Goal: Task Accomplishment & Management: Use online tool/utility

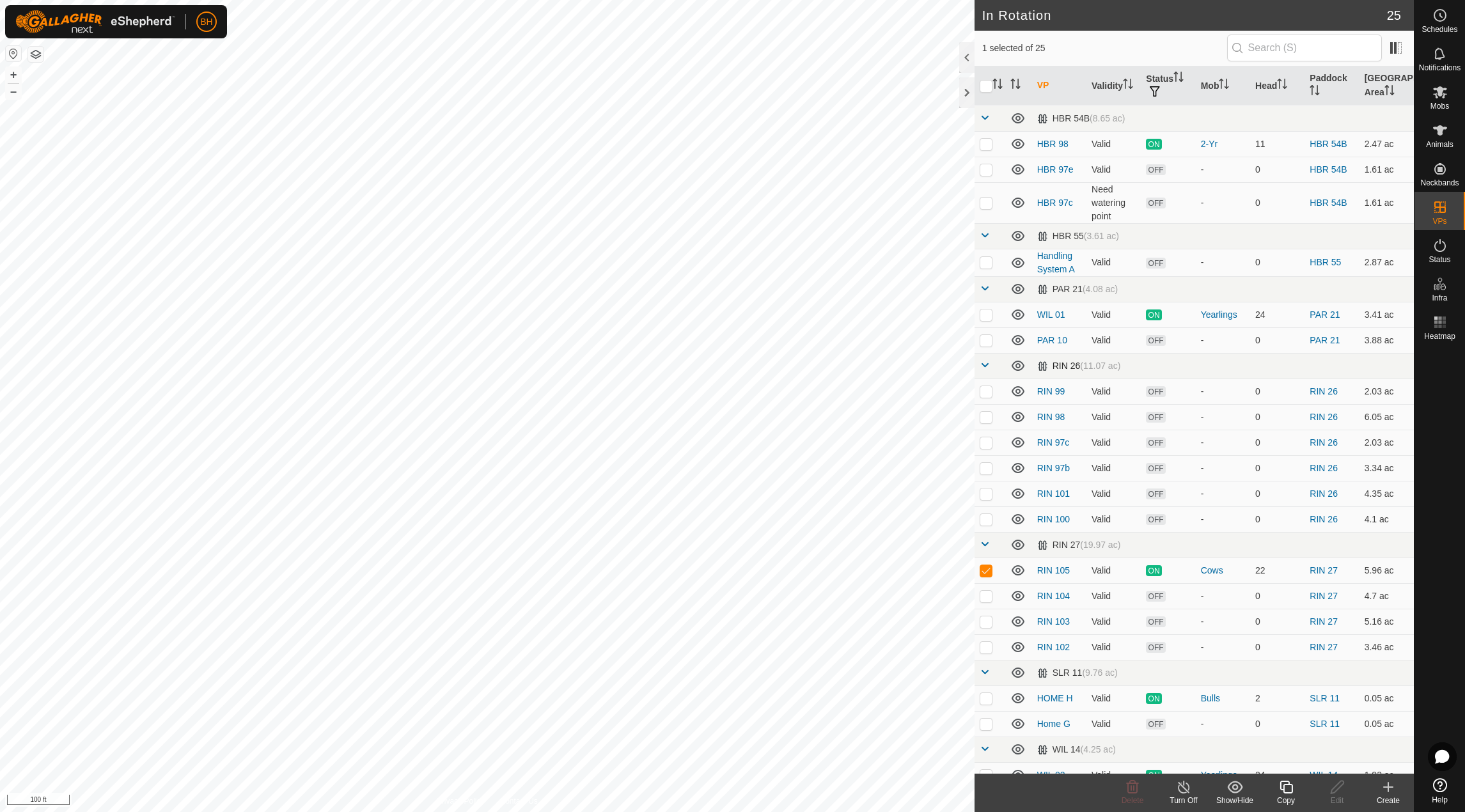
scroll to position [219, 0]
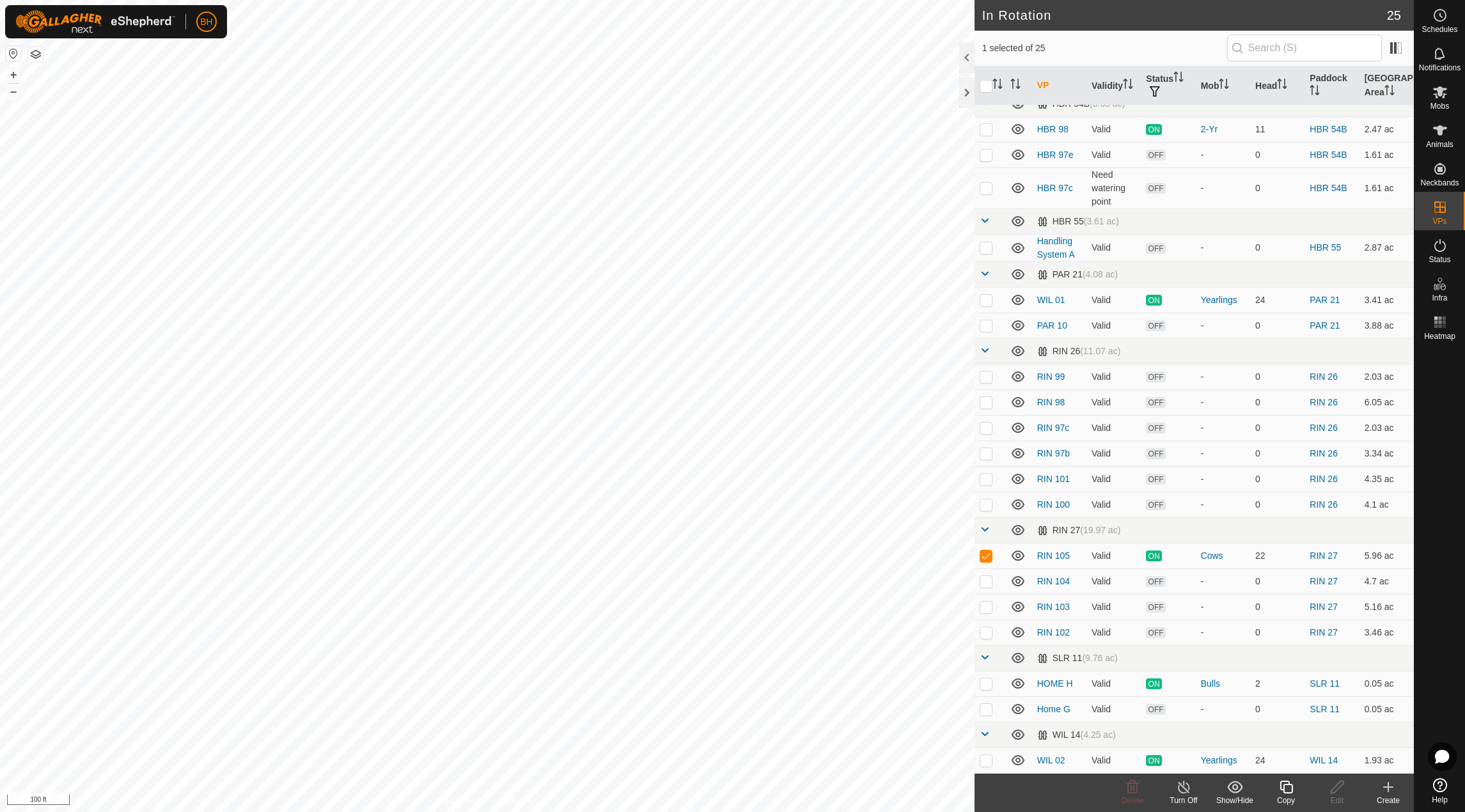
click at [1293, 791] on icon at bounding box center [1286, 786] width 16 height 15
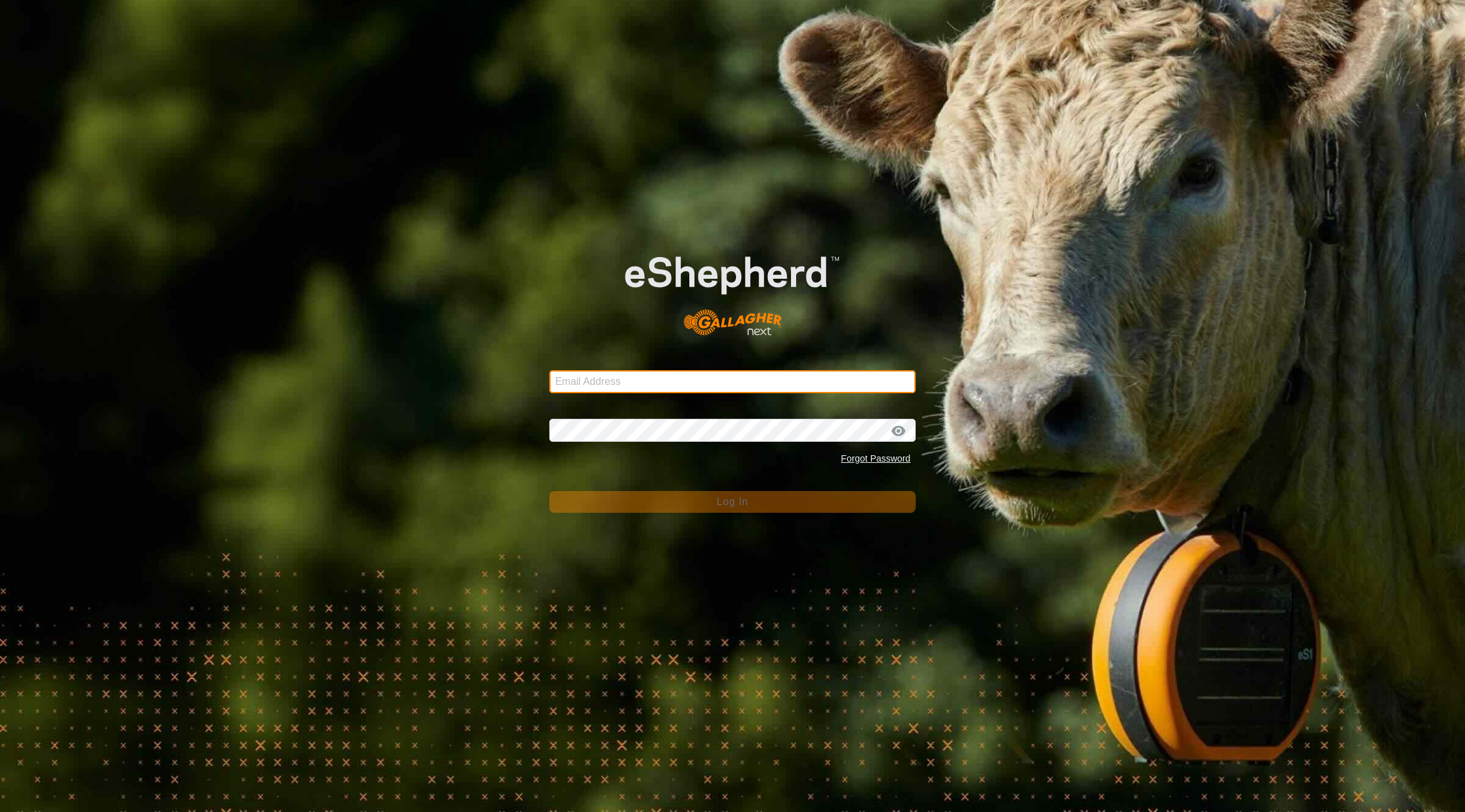
type input "[EMAIL_ADDRESS][DOMAIN_NAME]"
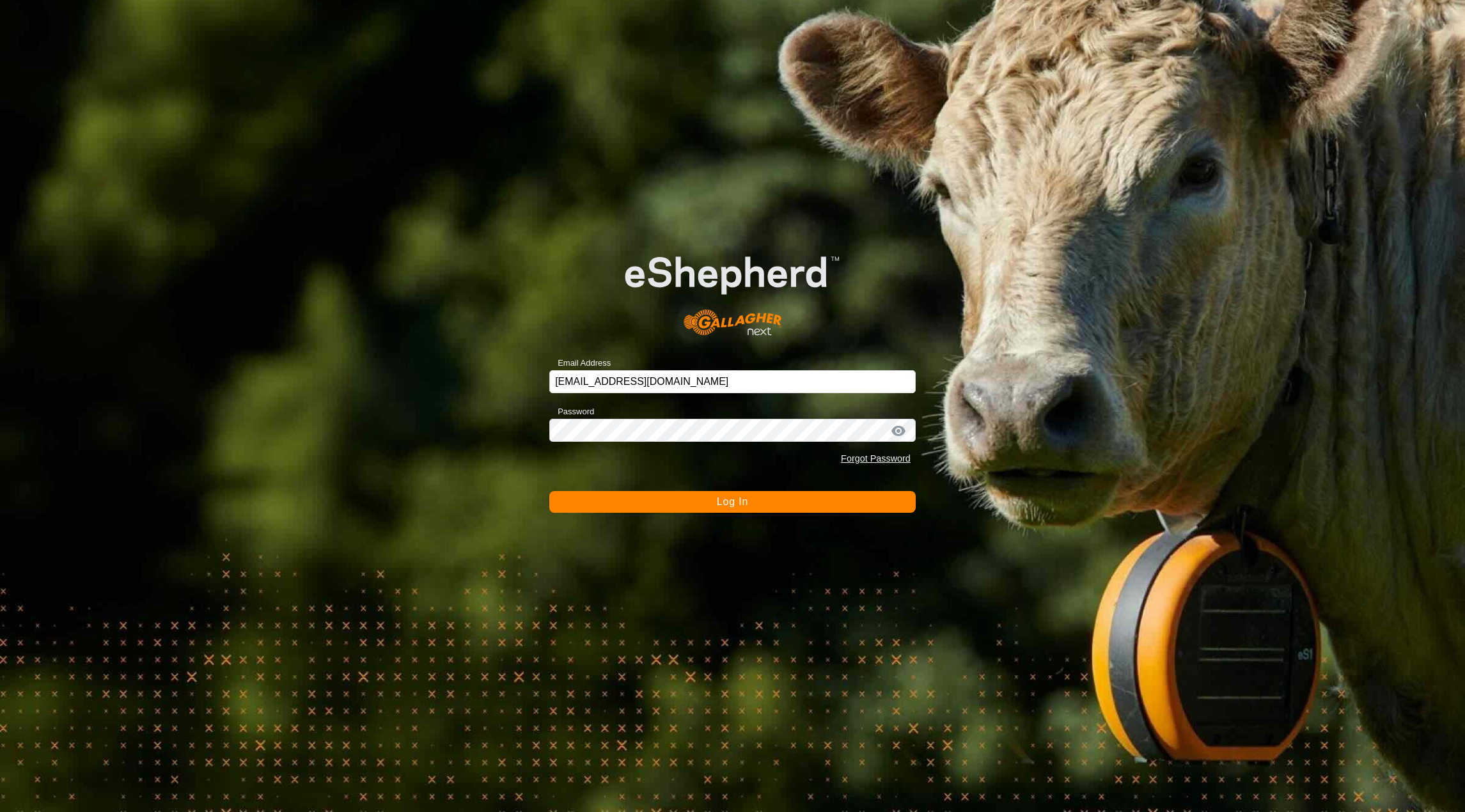
click at [736, 509] on button "Log In" at bounding box center [732, 501] width 366 height 22
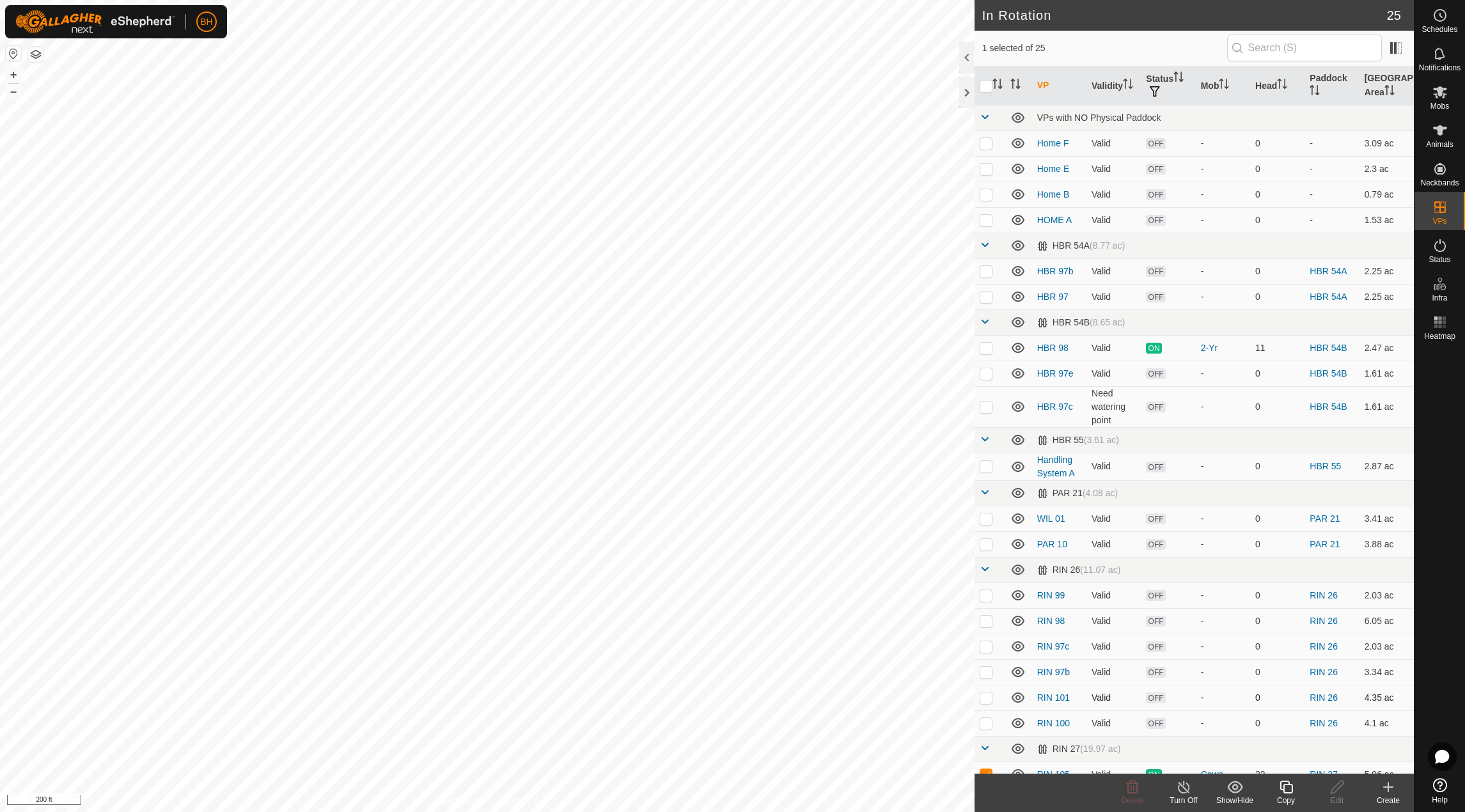
scroll to position [219, 0]
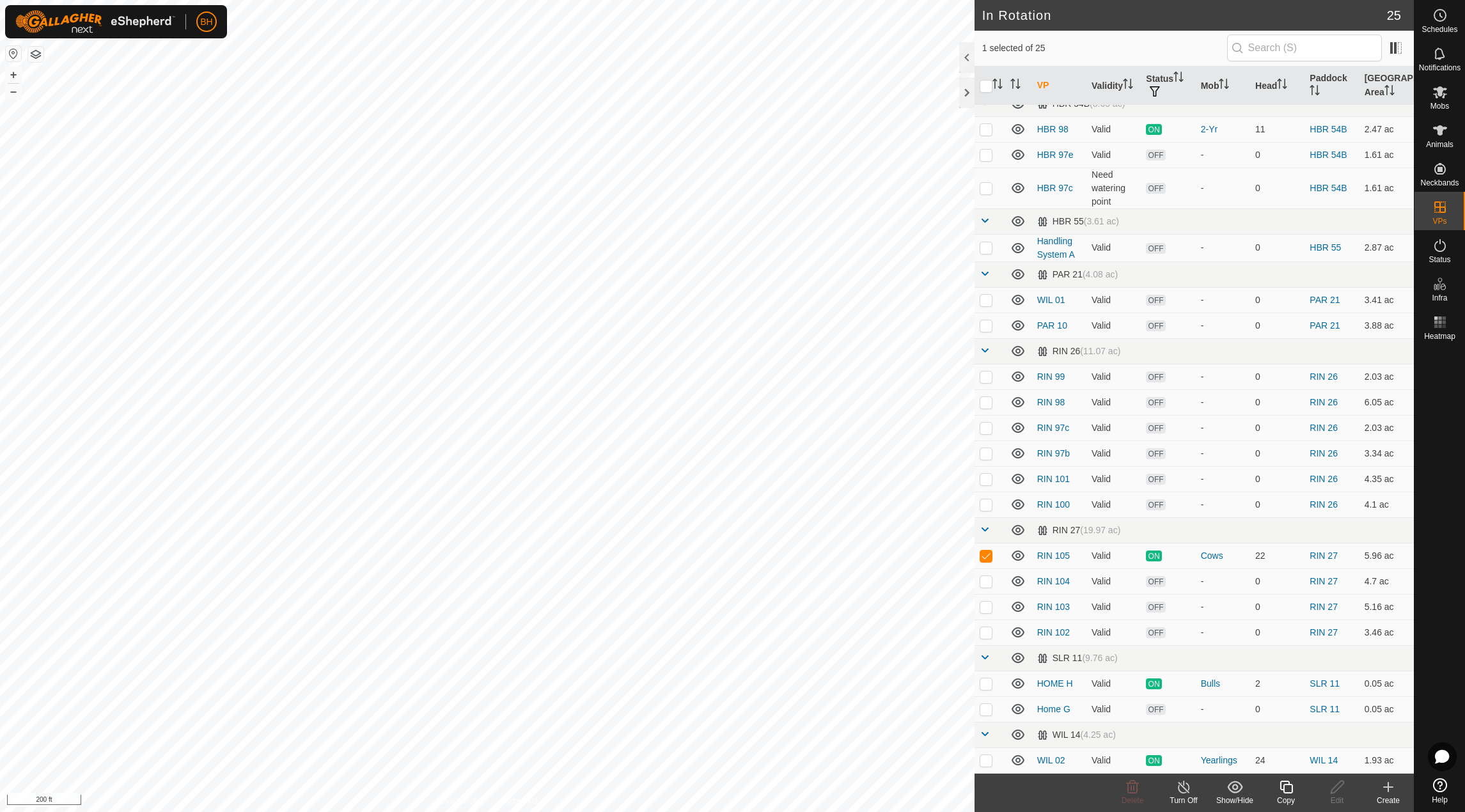
click at [1285, 794] on icon at bounding box center [1286, 786] width 16 height 15
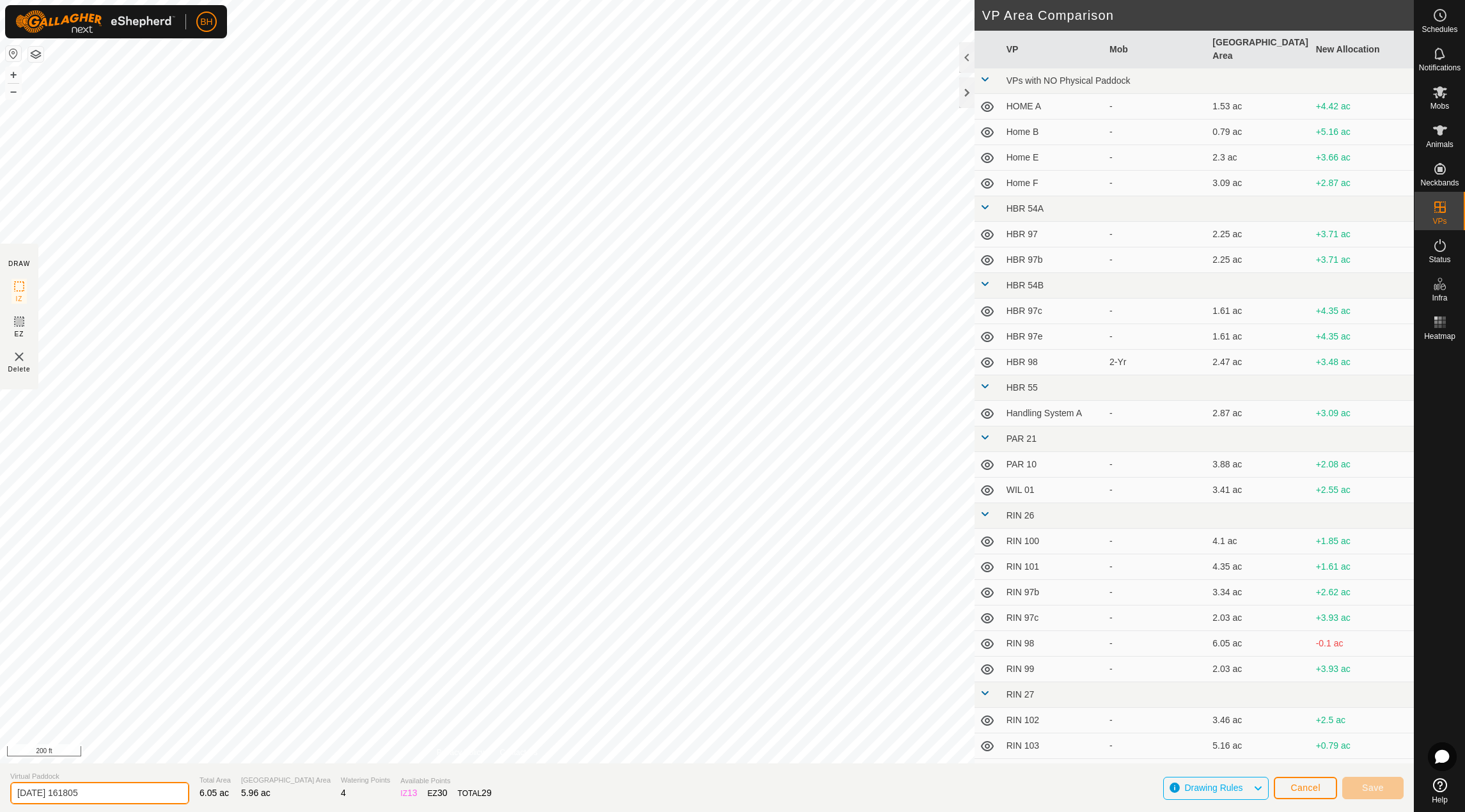
drag, startPoint x: 106, startPoint y: 785, endPoint x: -1, endPoint y: 775, distance: 107.5
click at [0, 775] on html "BH Schedules Notifications Mobs Animals Neckbands VPs Status Infra Heatmap Help…" at bounding box center [732, 406] width 1465 height 812
type input "RIN 106"
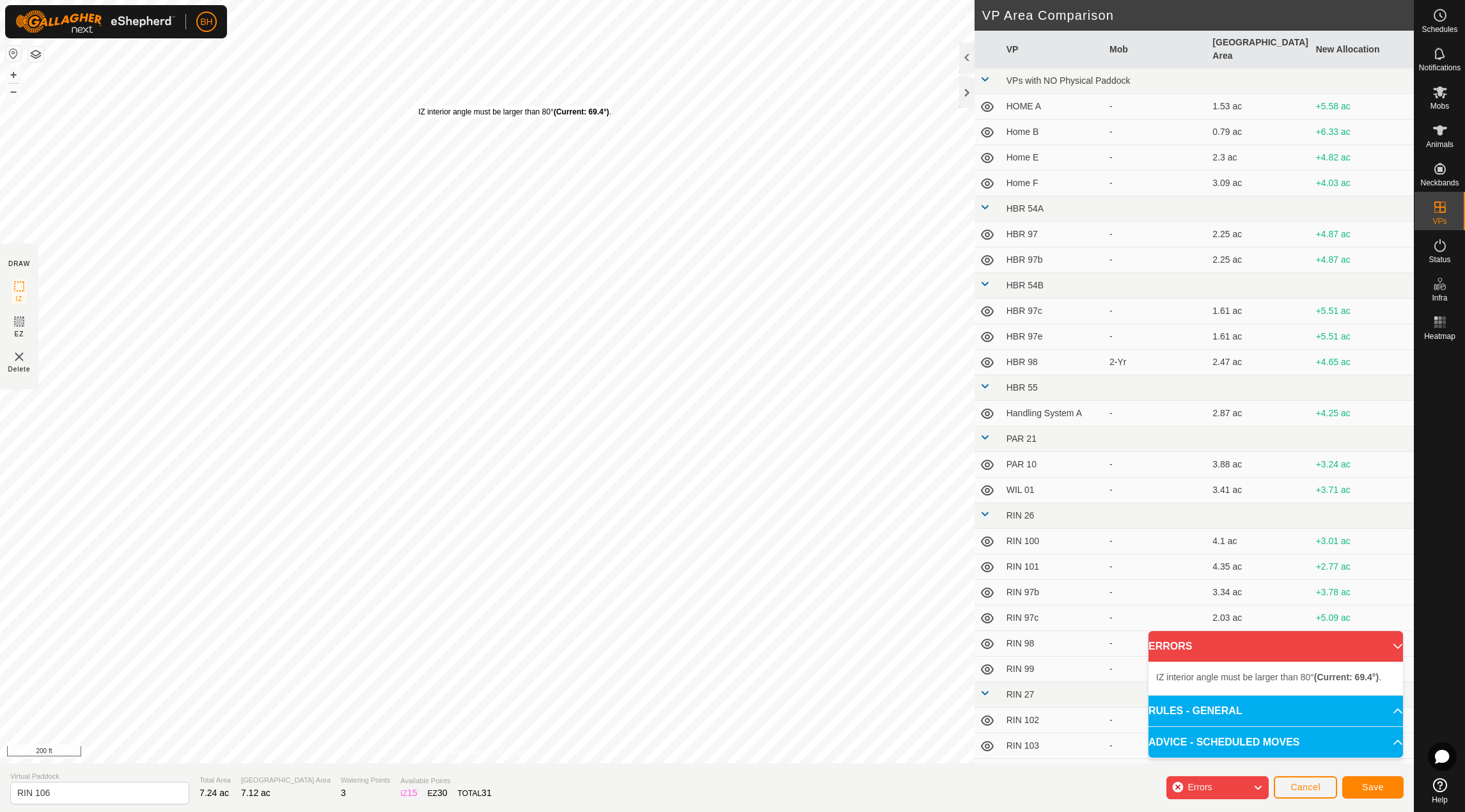
click at [418, 106] on div "IZ interior angle must be larger than 80° (Current: 69.4°) ." at bounding box center [515, 112] width 193 height 12
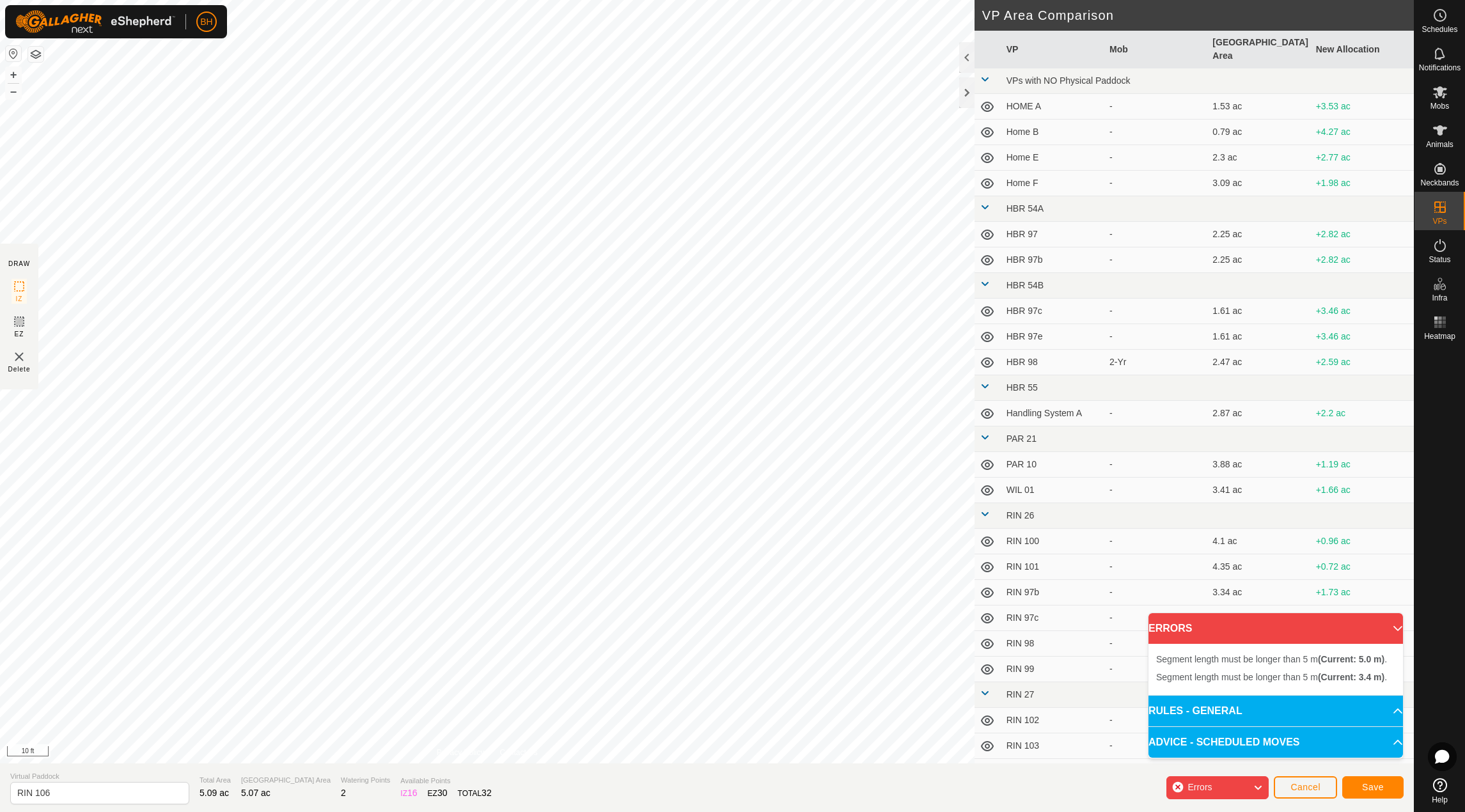
click at [341, 252] on div "Segment length must be longer than 5 m (Current: 3.4 m) . + – ⇧ i 10 ft" at bounding box center [487, 381] width 975 height 764
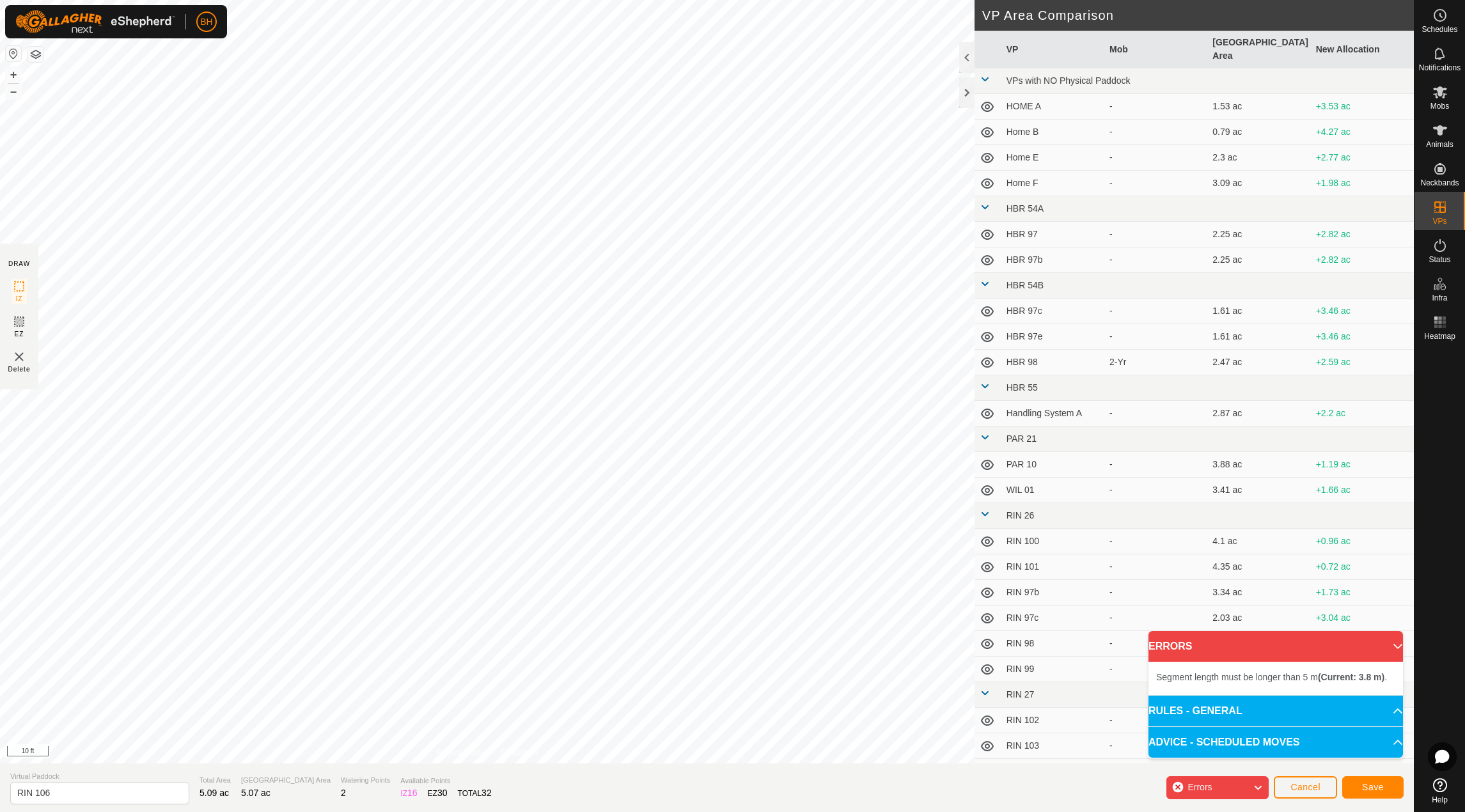
click at [275, 285] on div "Segment length must be longer than 5 m (Current: 3.8 m) . + – ⇧ i 10 ft" at bounding box center [487, 381] width 975 height 764
click at [276, 428] on div "Segment length must be longer than 5 m (Current: 4.3 m) . + – ⇧ i 10 ft" at bounding box center [487, 381] width 975 height 764
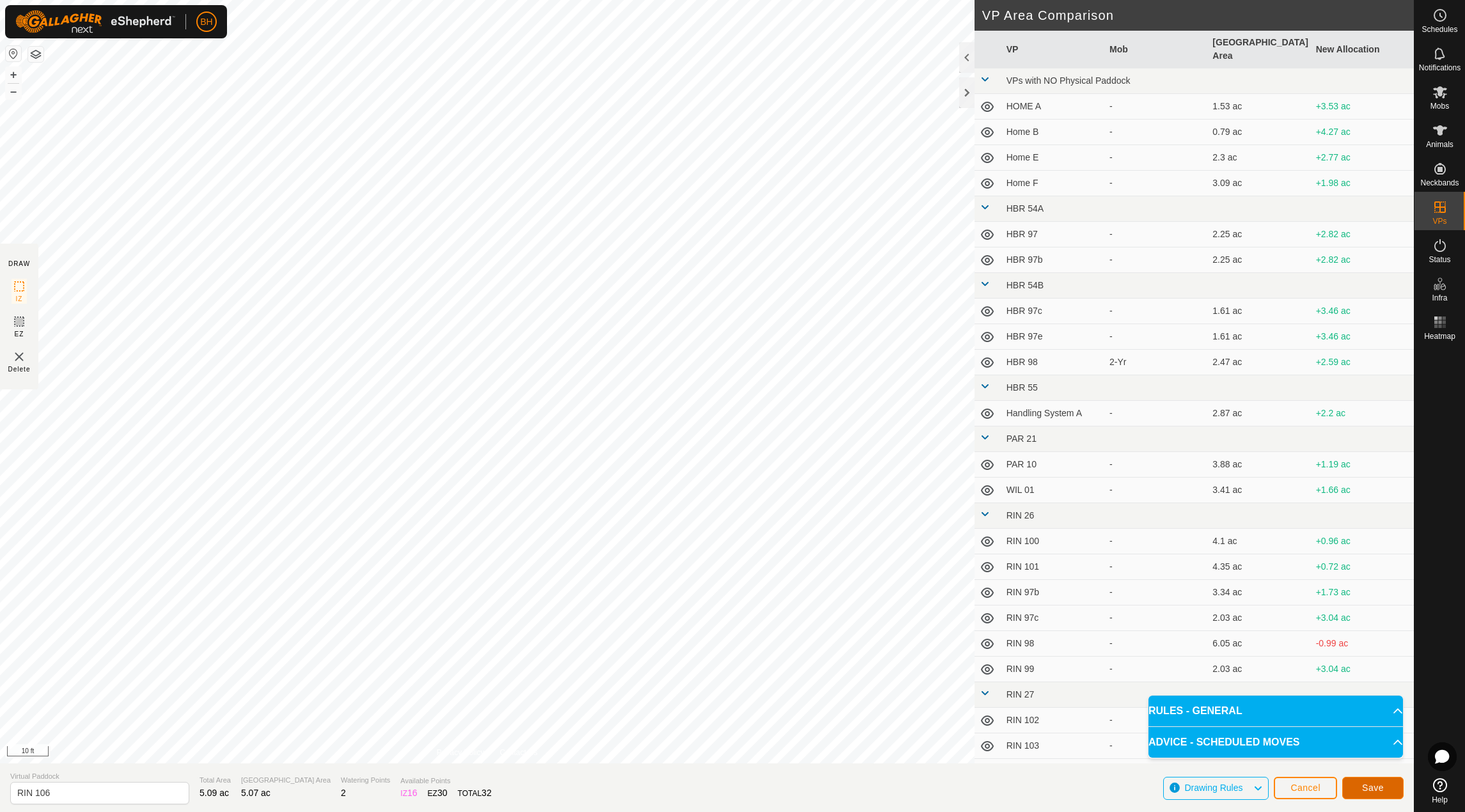
click at [1375, 792] on span "Save" at bounding box center [1373, 788] width 22 height 10
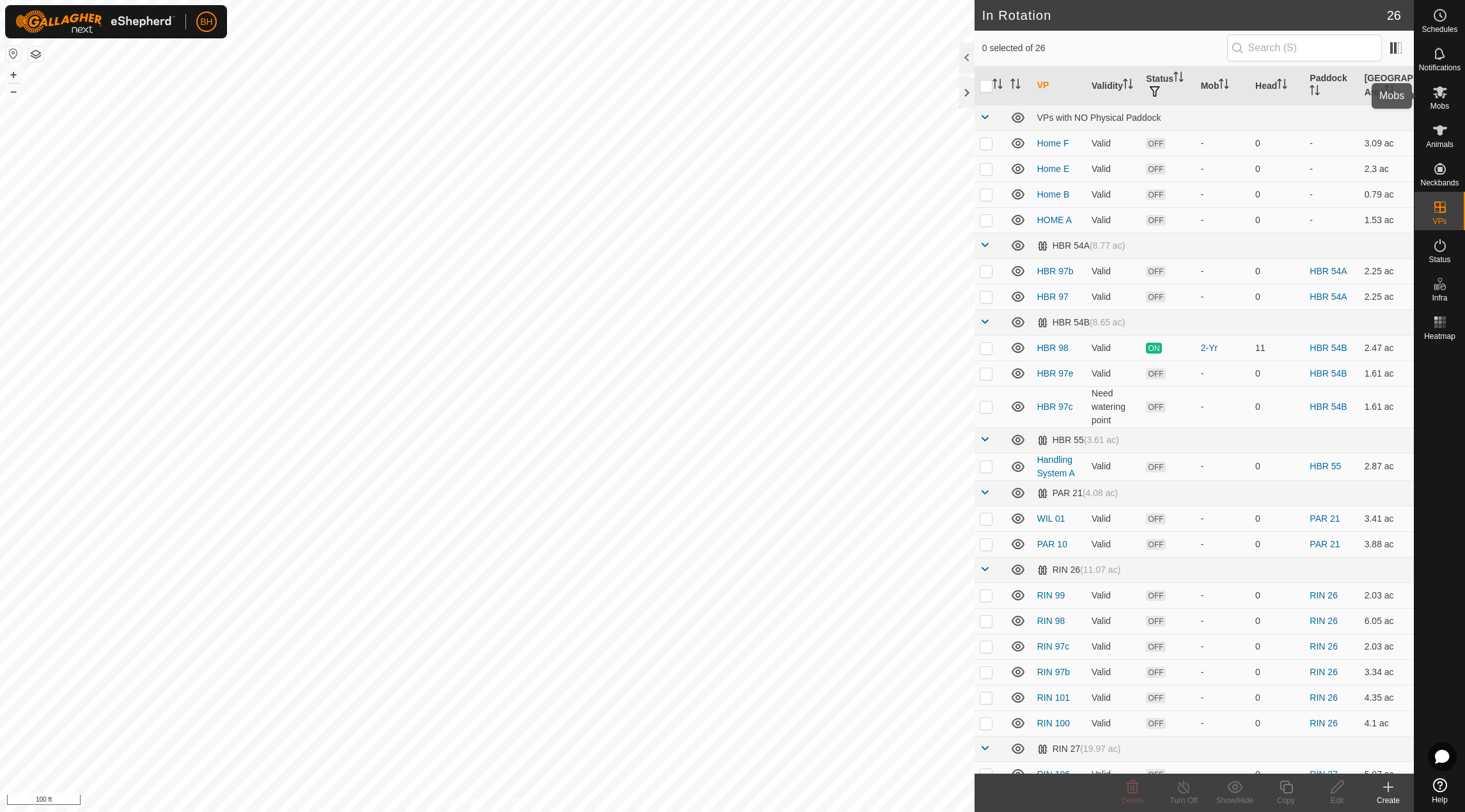
click at [1441, 96] on icon at bounding box center [1439, 92] width 15 height 15
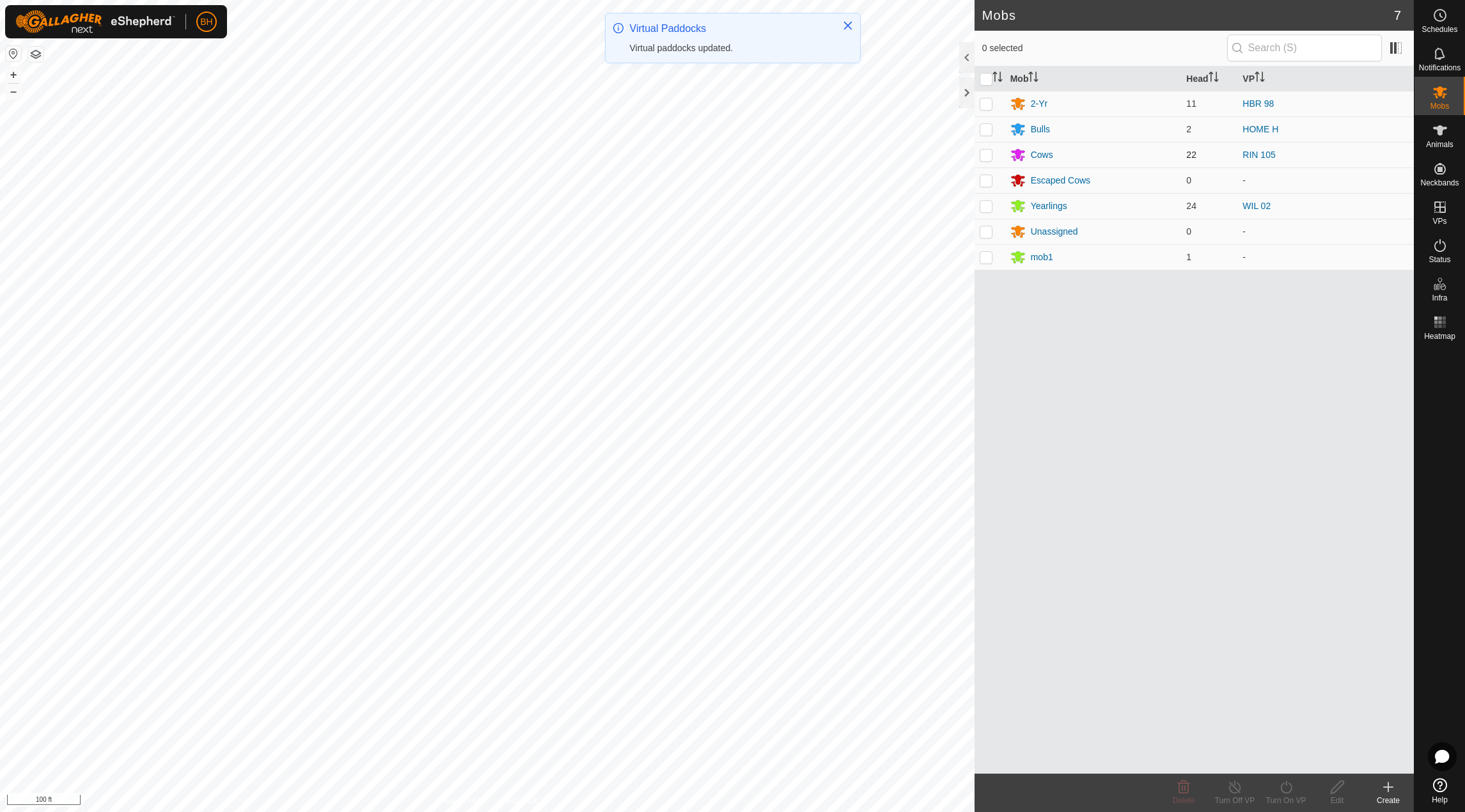
click at [998, 158] on td at bounding box center [990, 155] width 31 height 26
checkbox input "true"
click at [1281, 794] on icon at bounding box center [1286, 786] width 16 height 15
click at [1302, 764] on link "Now" at bounding box center [1324, 758] width 127 height 26
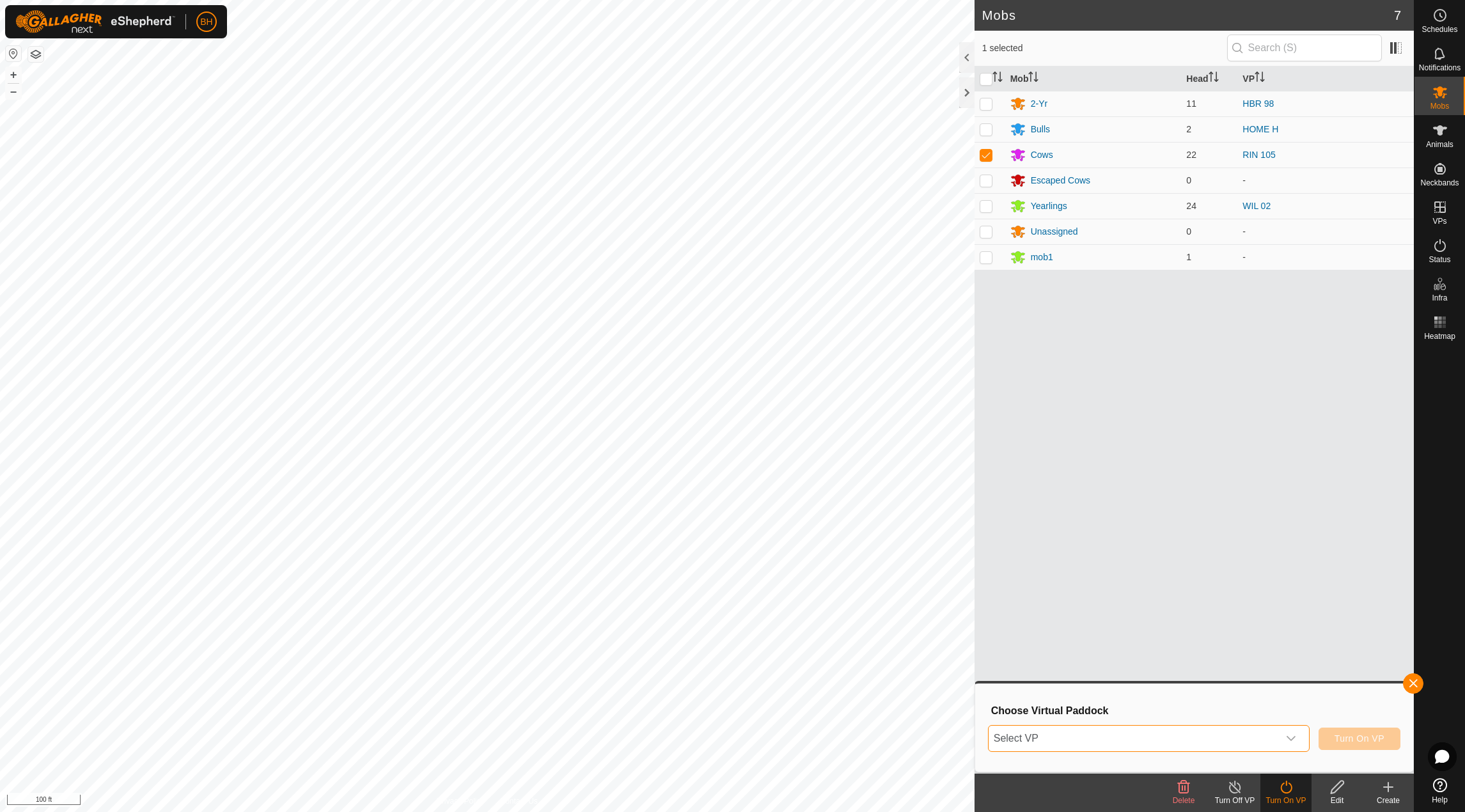
click at [1258, 740] on span "Select VP" at bounding box center [1133, 738] width 290 height 26
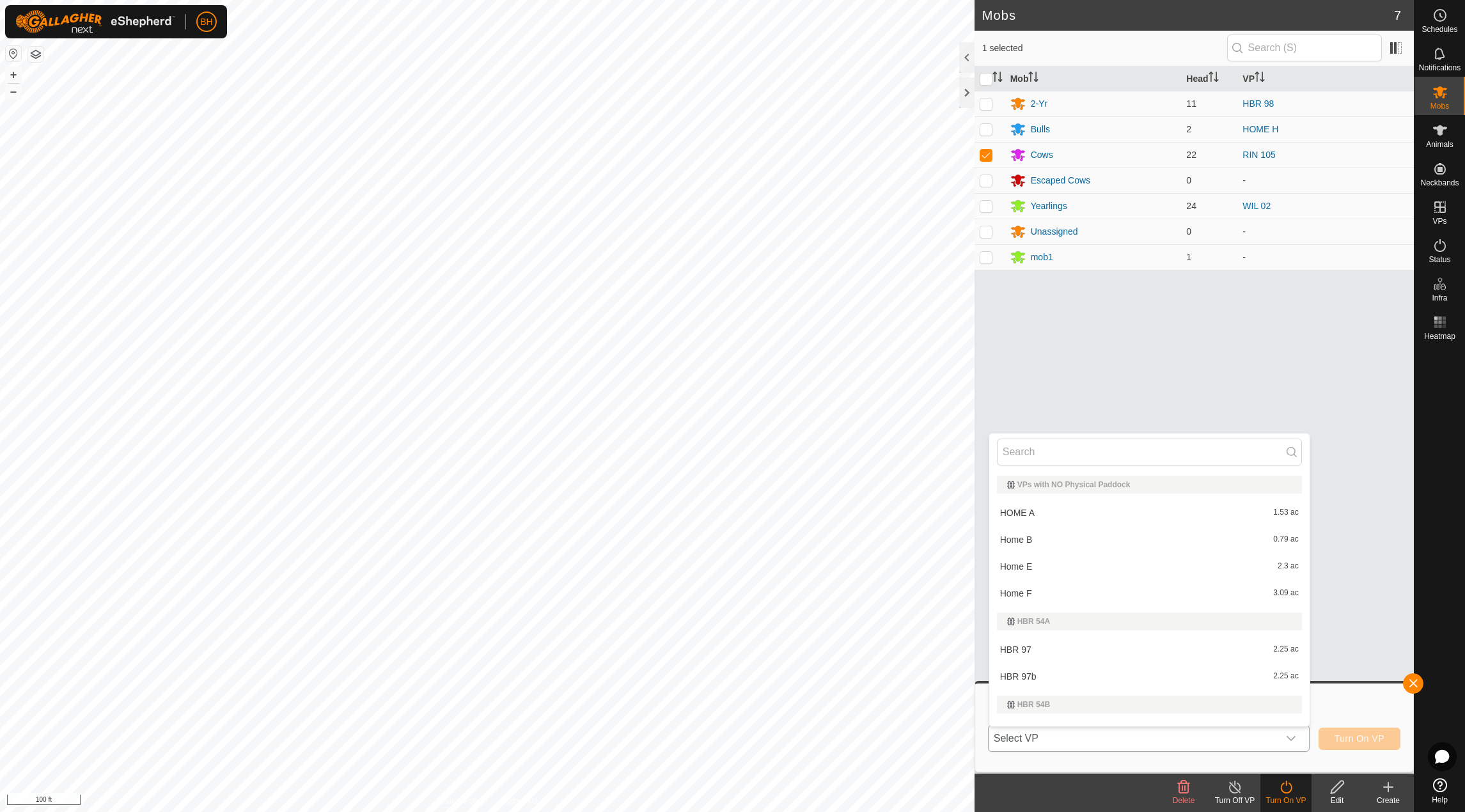
scroll to position [19, 0]
click at [1163, 459] on input "text" at bounding box center [1149, 452] width 305 height 27
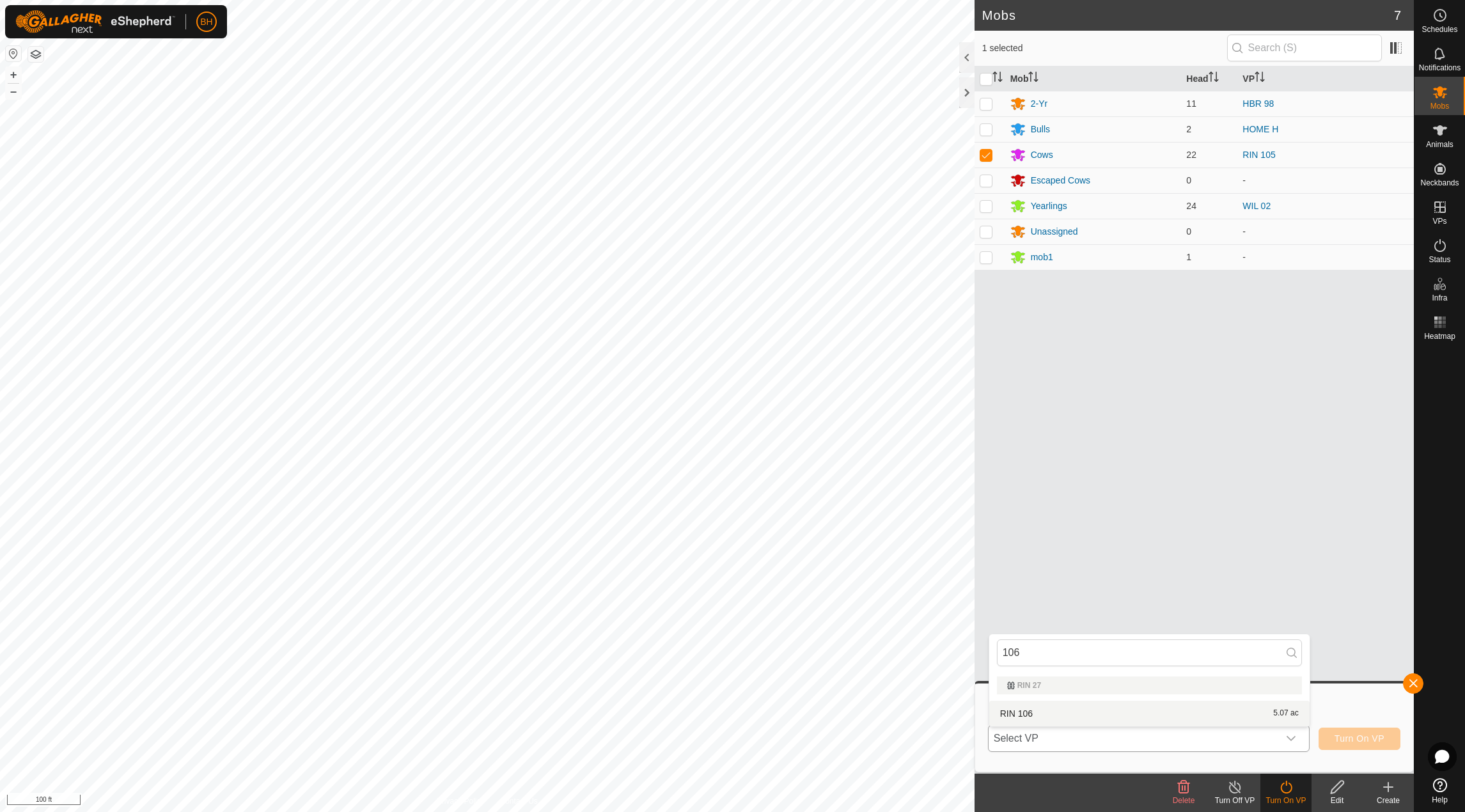
type input "106"
click at [1156, 709] on li "RIN 106 5.07 ac" at bounding box center [1149, 713] width 321 height 26
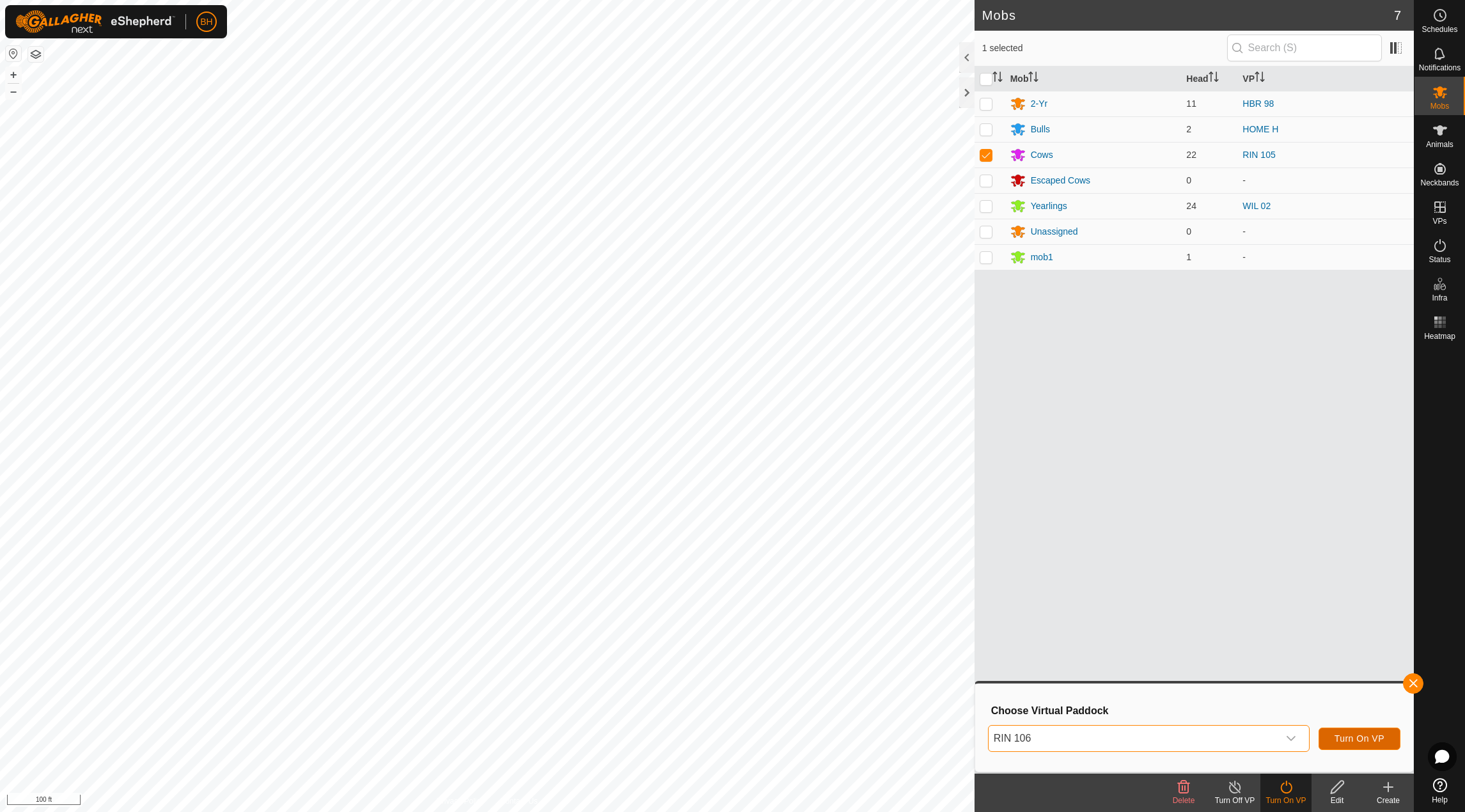
click at [1378, 738] on span "Turn On VP" at bounding box center [1359, 739] width 50 height 10
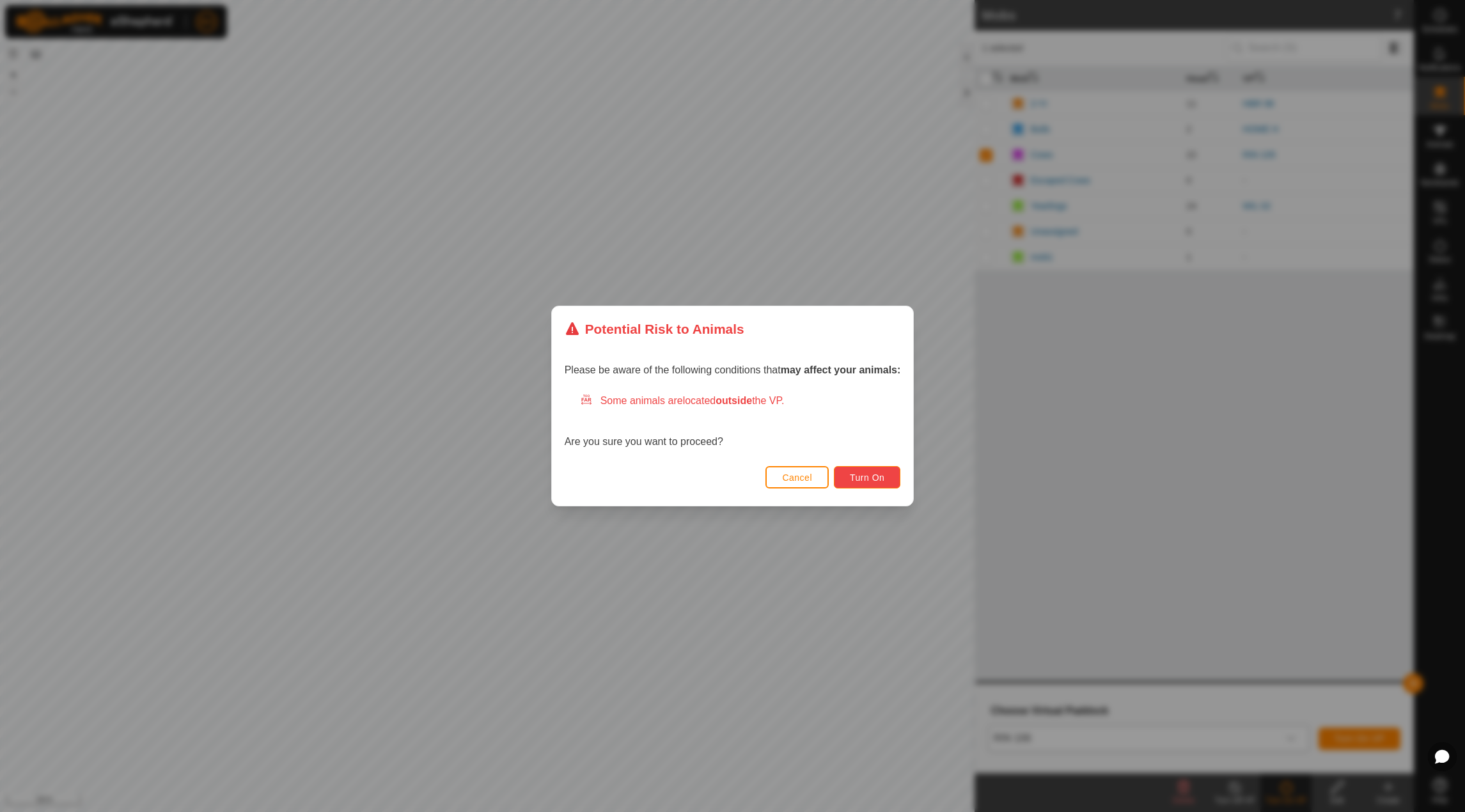
click at [884, 481] on span "Turn On" at bounding box center [867, 478] width 35 height 10
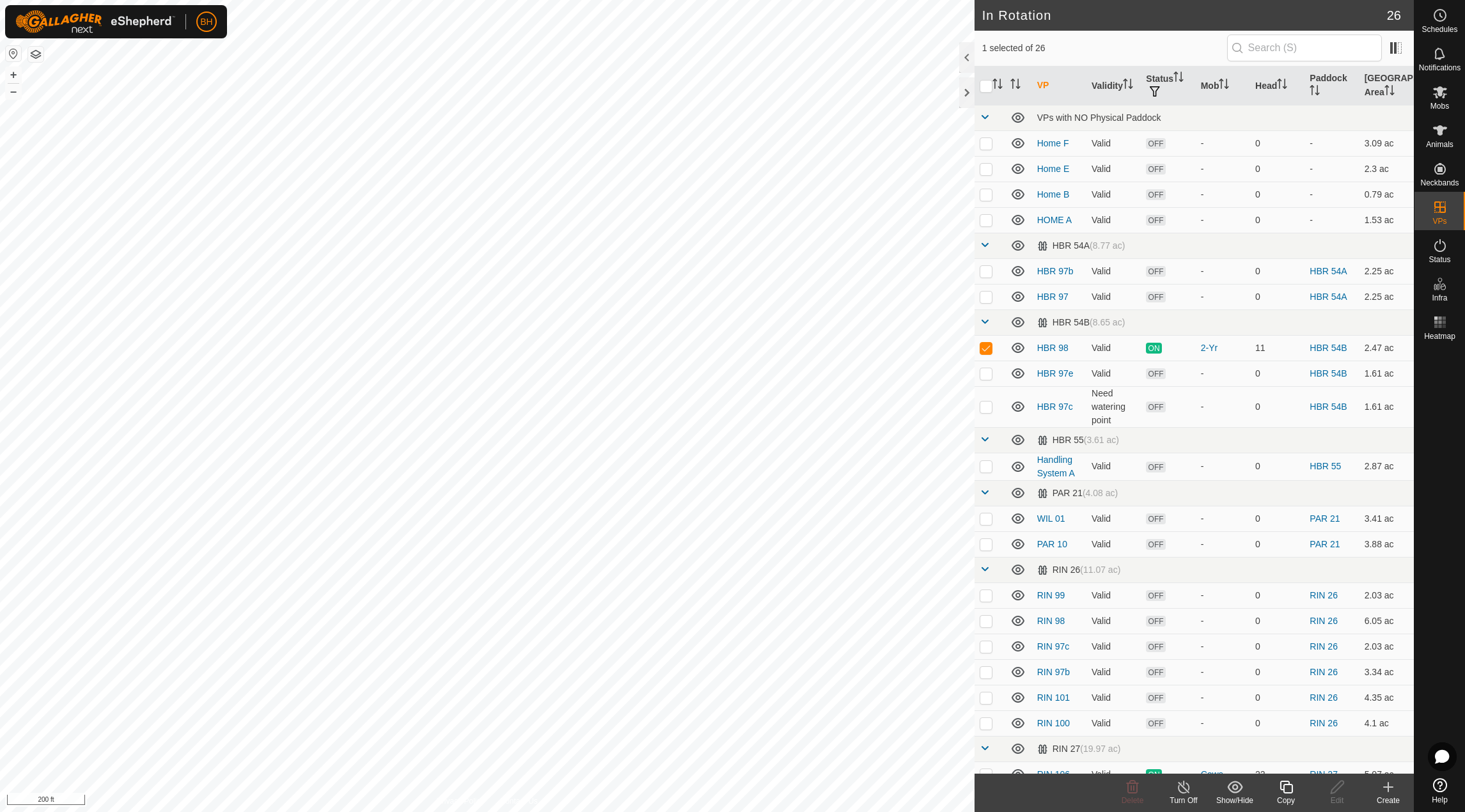
click at [1289, 796] on div "Copy" at bounding box center [1286, 801] width 51 height 12
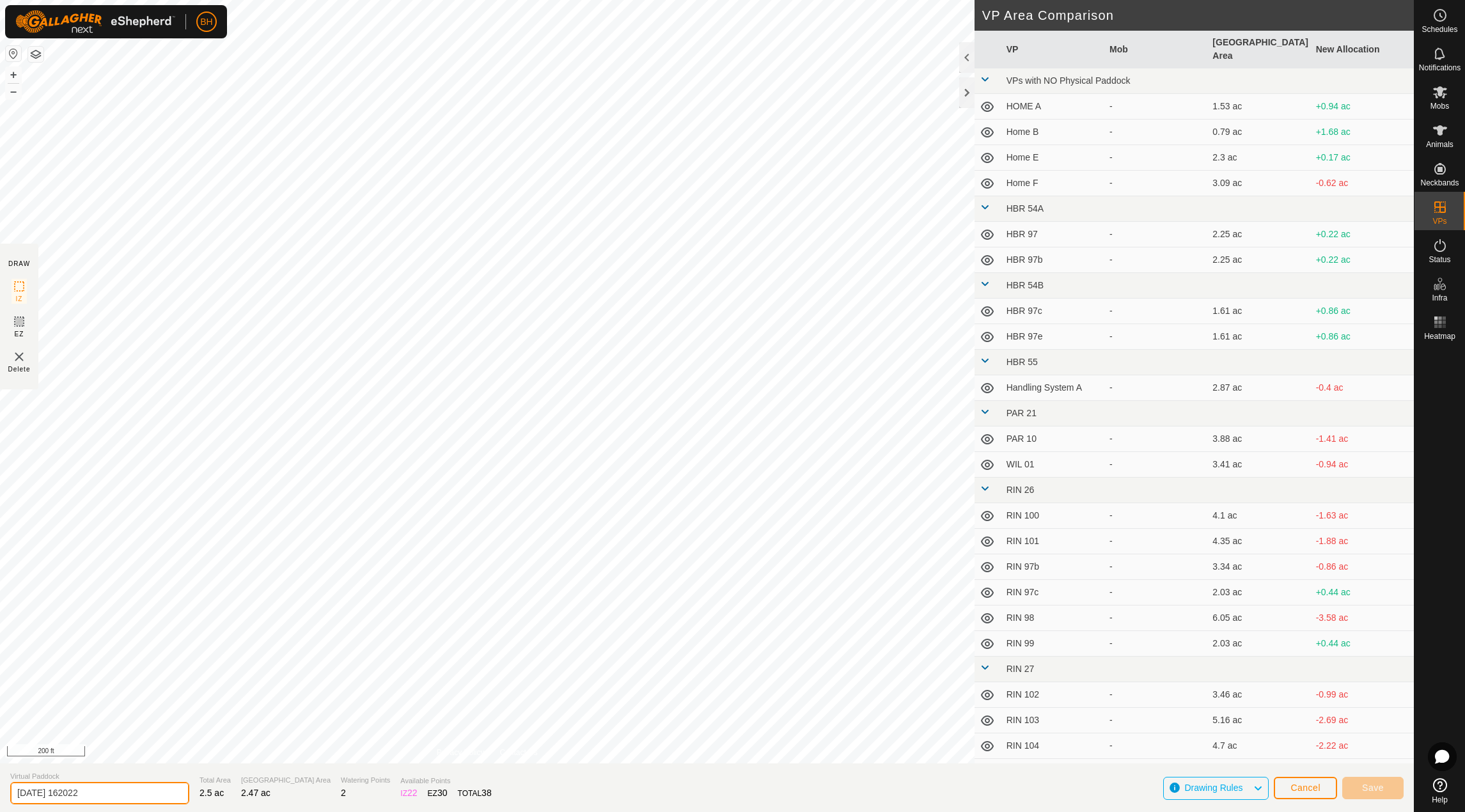
click at [1, 703] on div "DRAW IZ EZ Delete Privacy Policy Contact Us + – ⇧ i 200 ft VP Area Comparison V…" at bounding box center [707, 406] width 1414 height 812
type input "HBR 99"
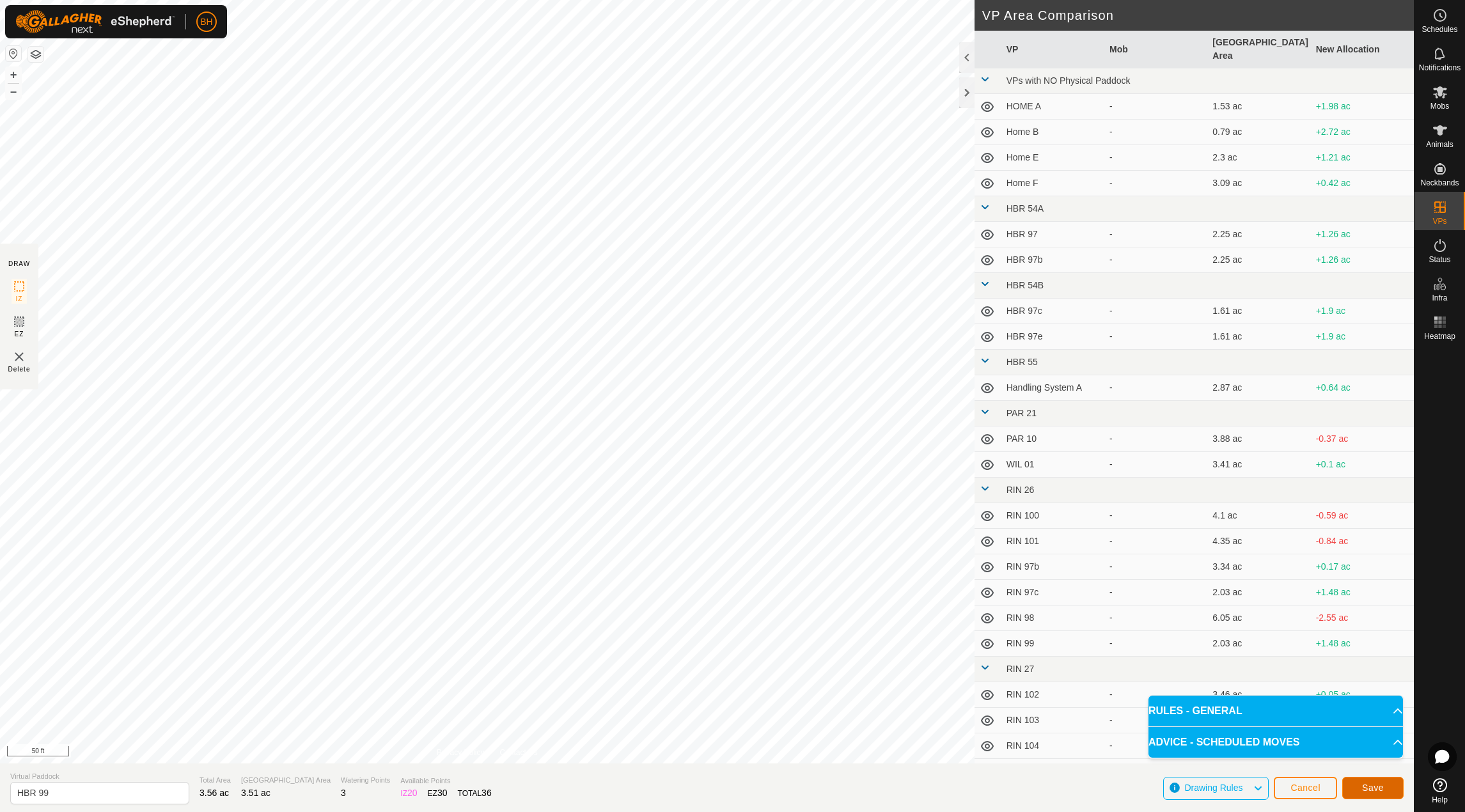
click at [1388, 790] on button "Save" at bounding box center [1373, 788] width 62 height 22
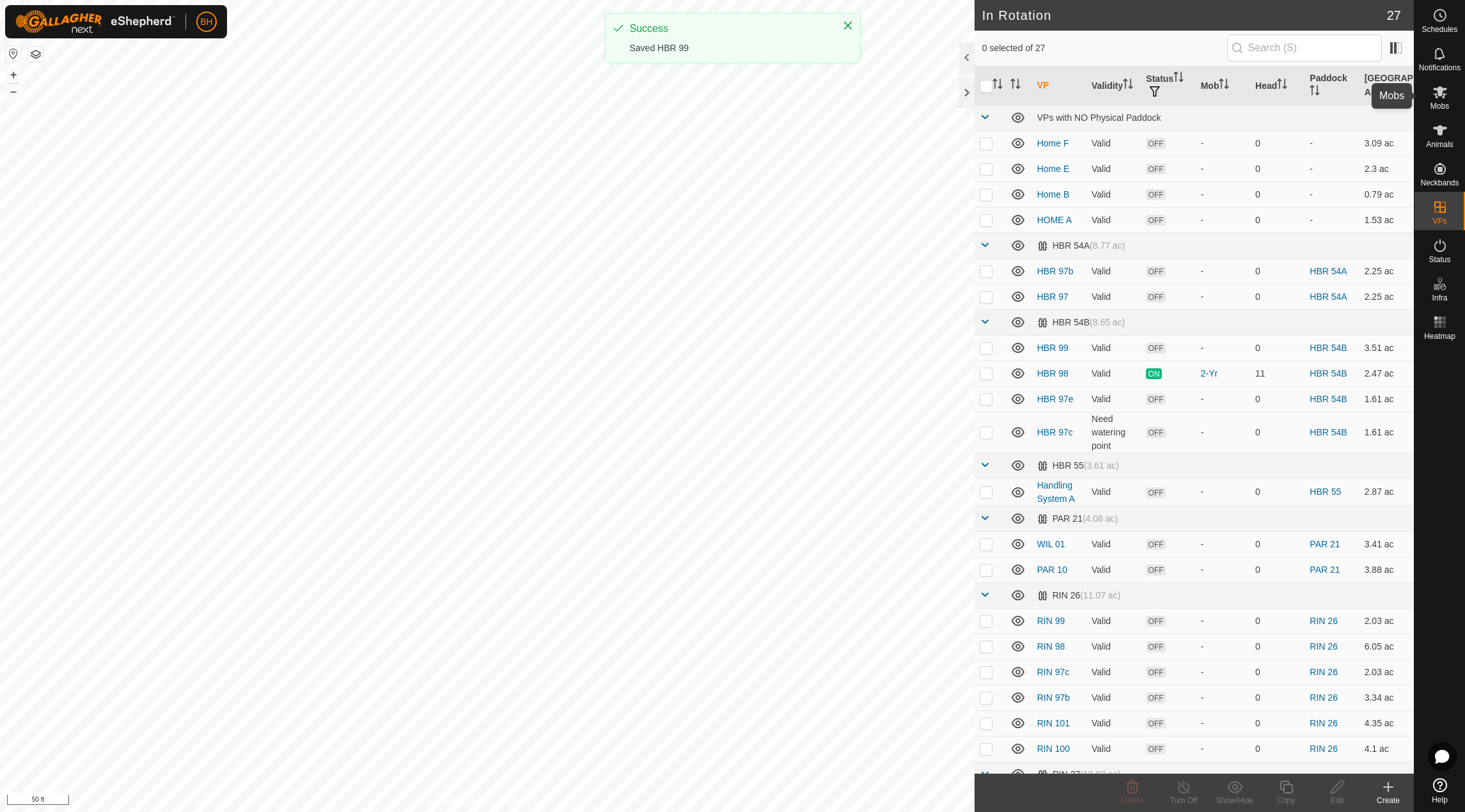
click at [1445, 97] on icon at bounding box center [1439, 92] width 15 height 15
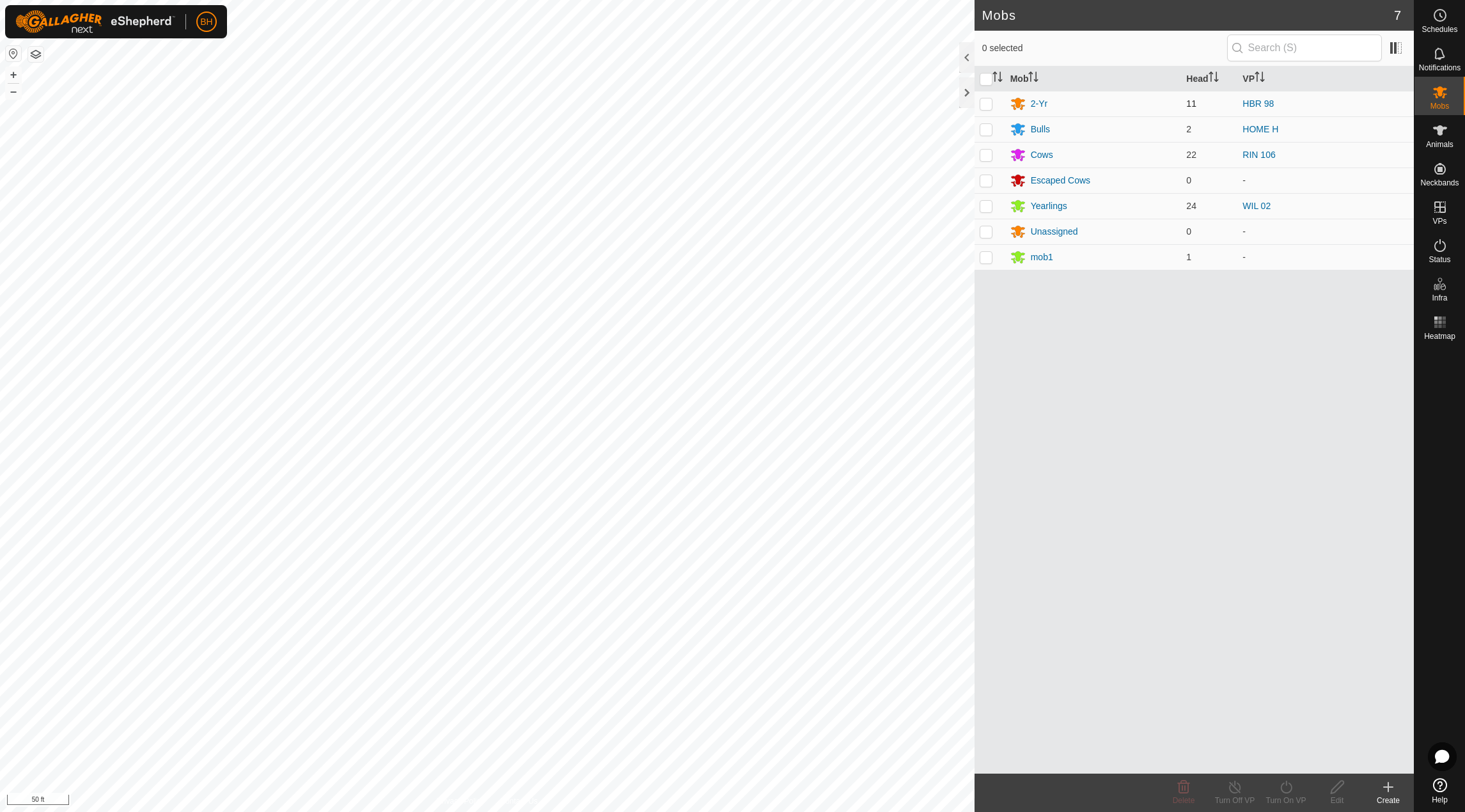
click at [978, 102] on td at bounding box center [990, 104] width 31 height 26
checkbox input "true"
click at [1293, 792] on icon at bounding box center [1286, 786] width 16 height 15
click at [1305, 760] on link "Now" at bounding box center [1324, 758] width 127 height 26
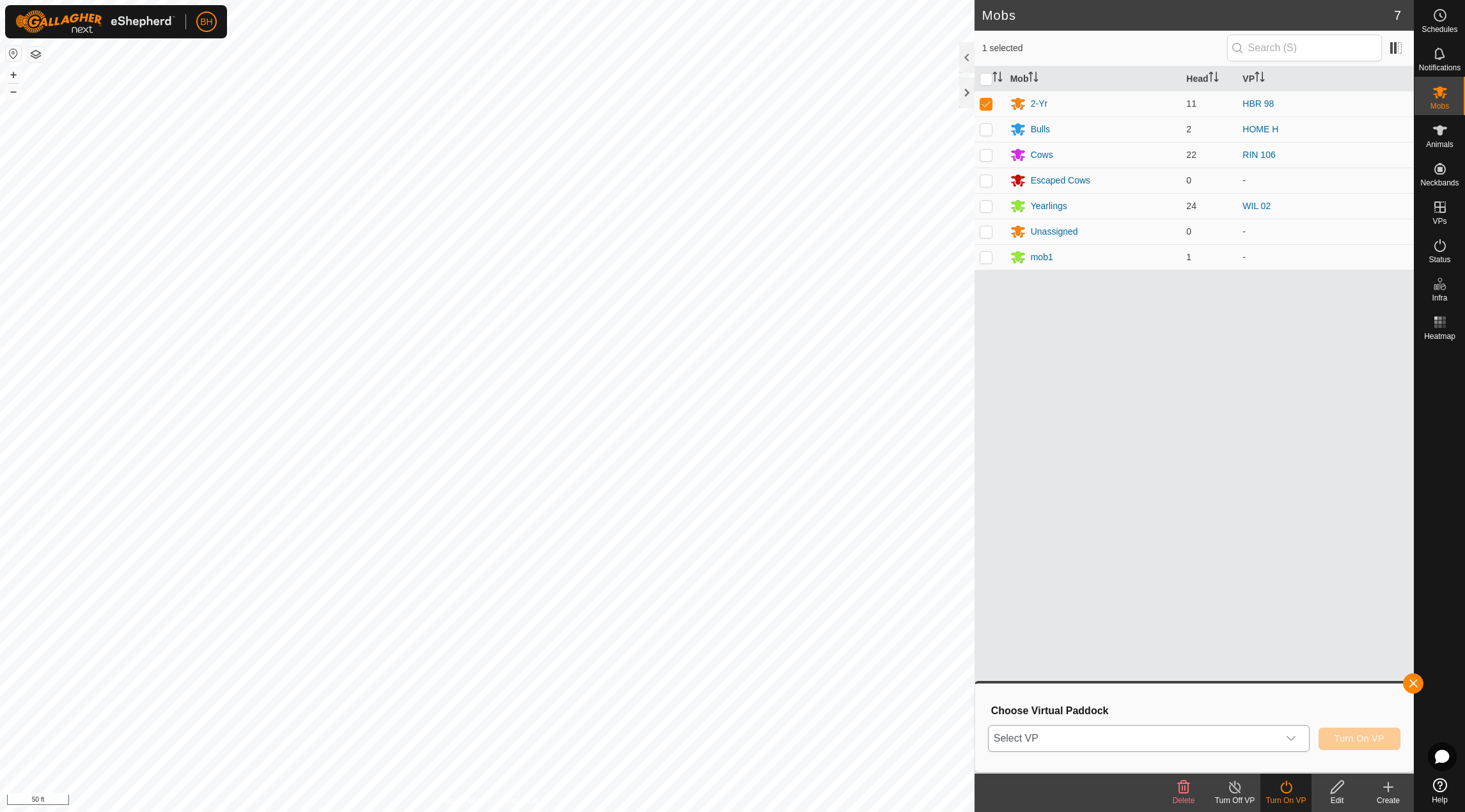
click at [1285, 745] on div "dropdown trigger" at bounding box center [1291, 738] width 26 height 26
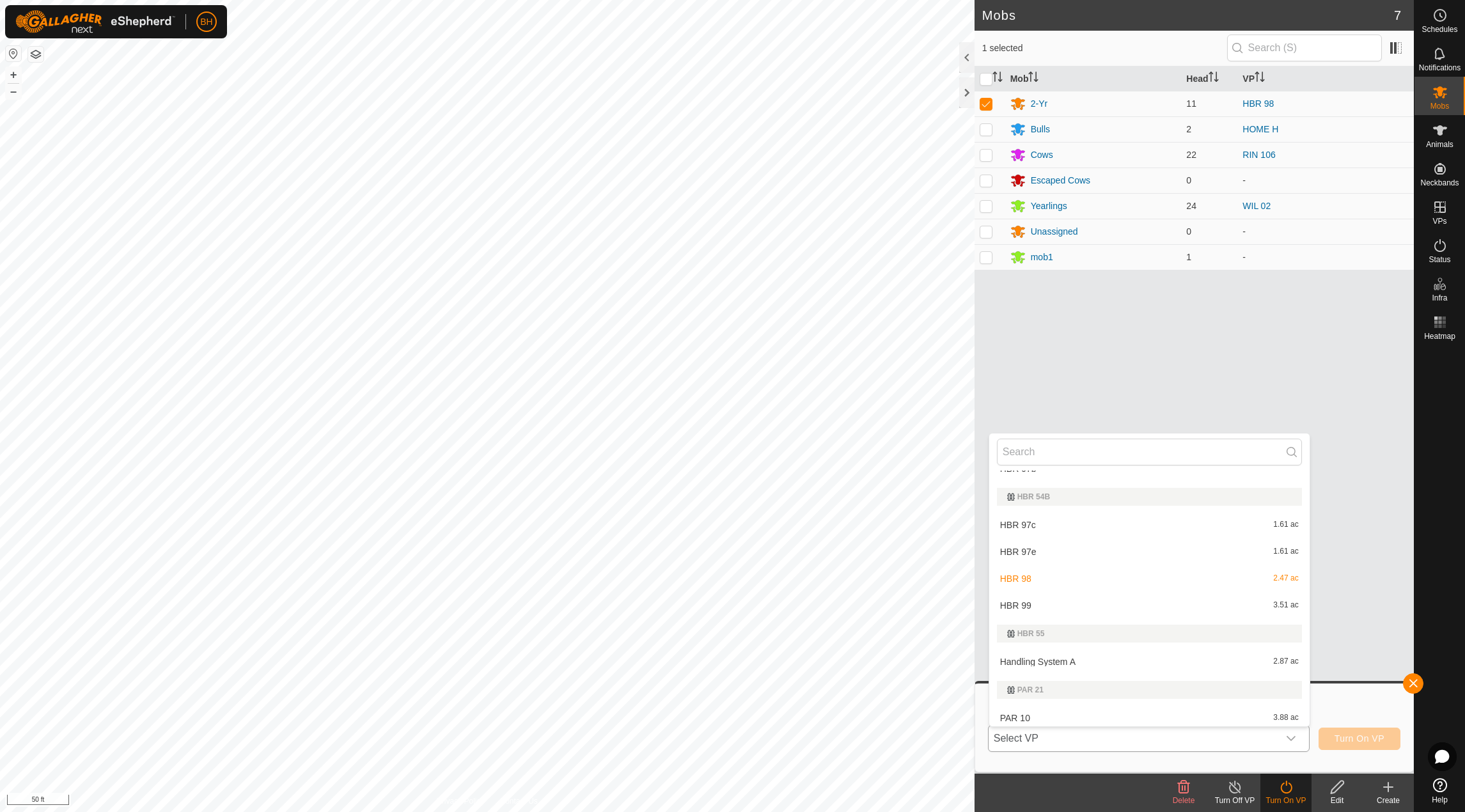
scroll to position [210, 0]
click at [1163, 611] on li "HBR 99 3.51 ac" at bounding box center [1149, 603] width 321 height 26
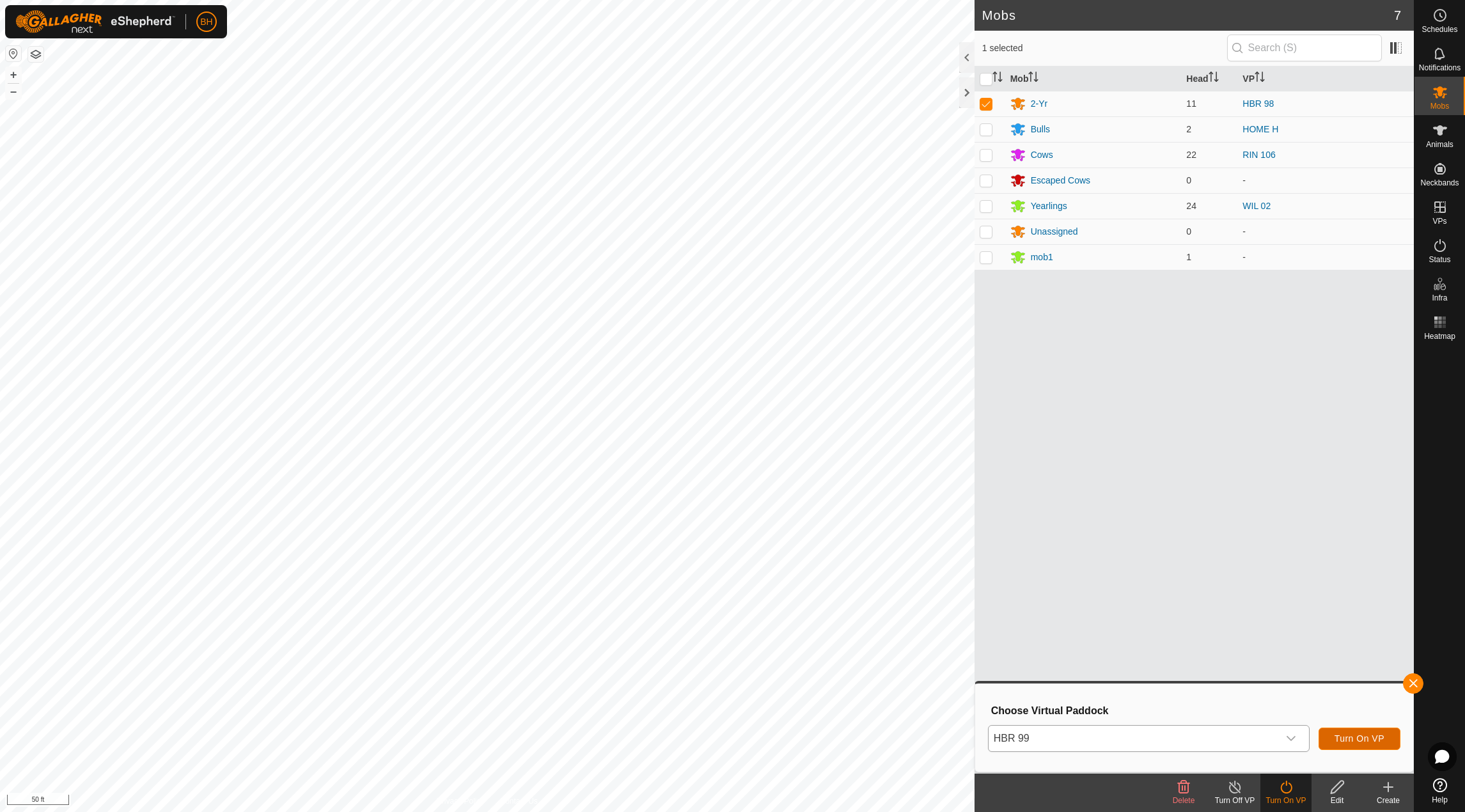
click at [1371, 744] on span "Turn On VP" at bounding box center [1359, 739] width 50 height 10
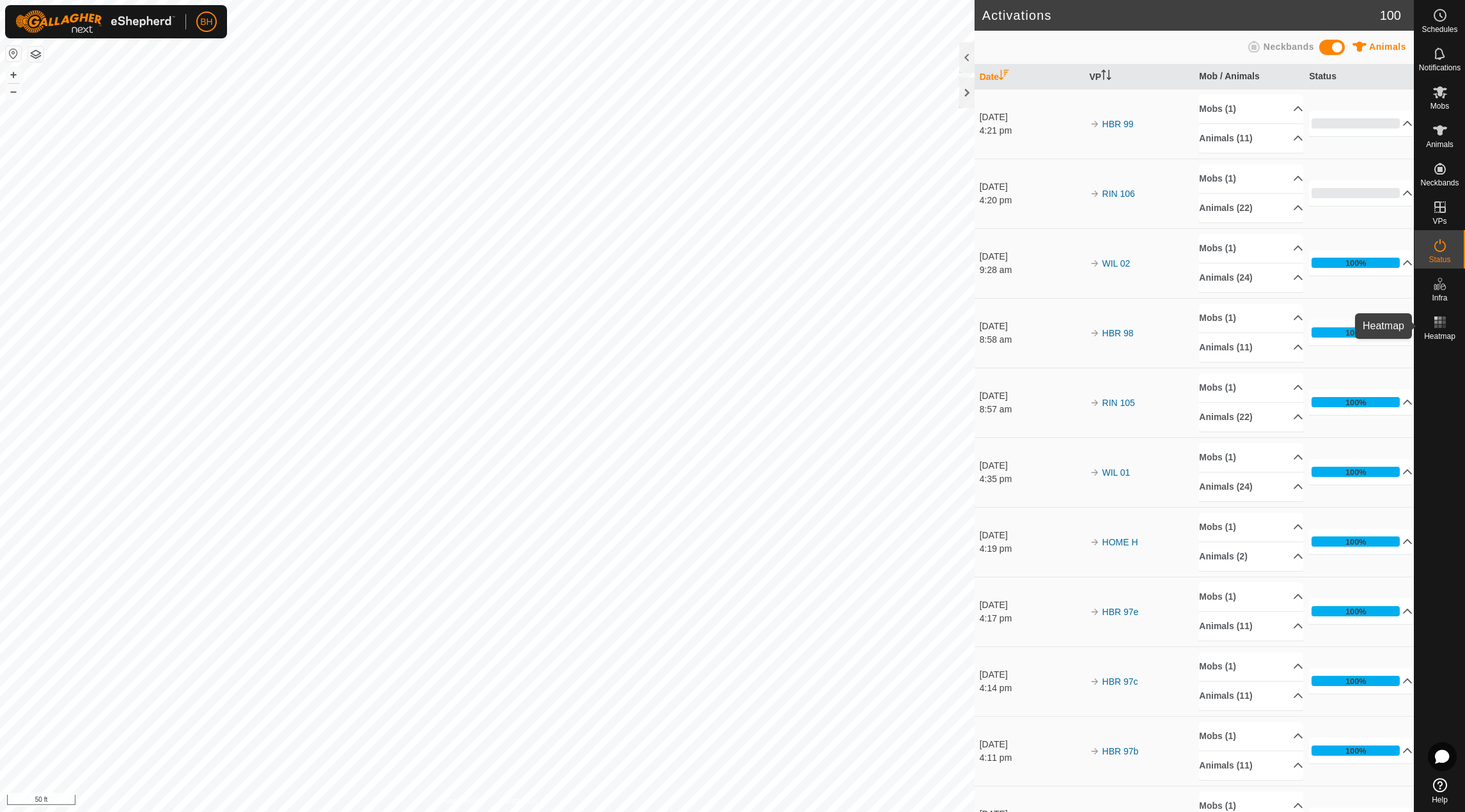
click at [1428, 318] on es-heatmap-svg-icon at bounding box center [1439, 322] width 23 height 20
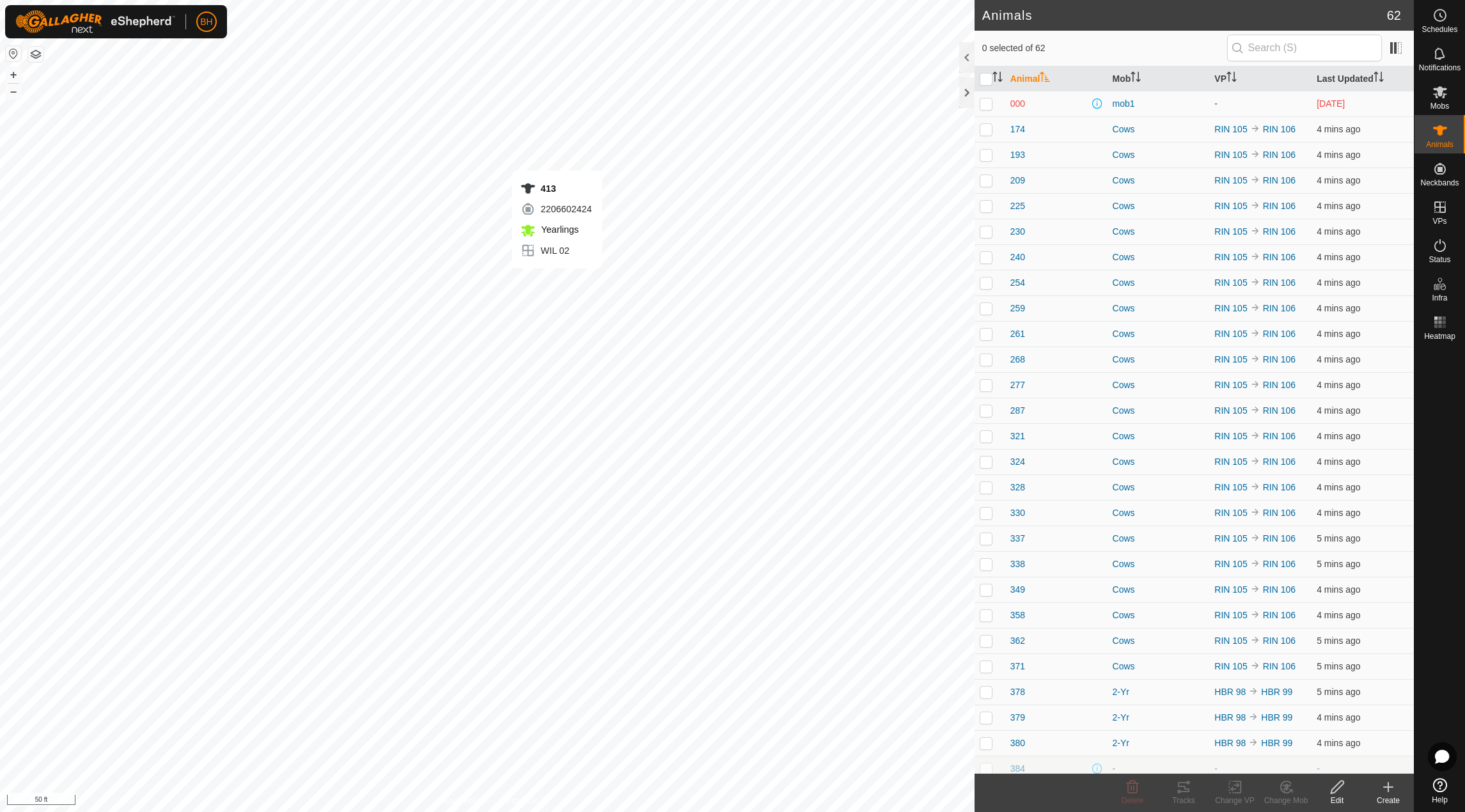
checkbox input "true"
click at [543, 274] on div "418 0799129315 Yearlings WIL 02 + – ⇧ i 50 ft" at bounding box center [487, 406] width 975 height 812
checkbox input "true"
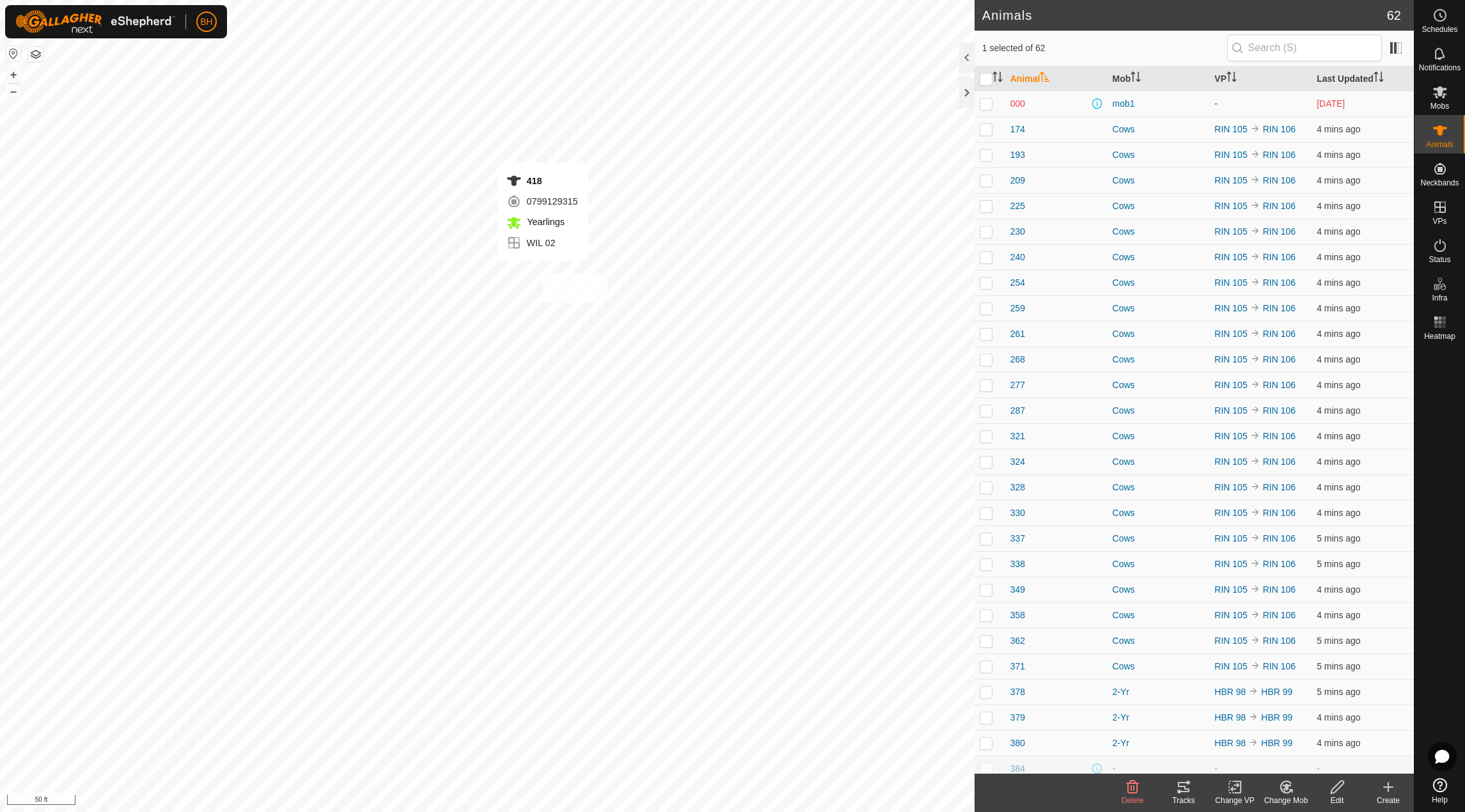
checkbox input "true"
click at [1184, 784] on icon at bounding box center [1183, 786] width 15 height 15
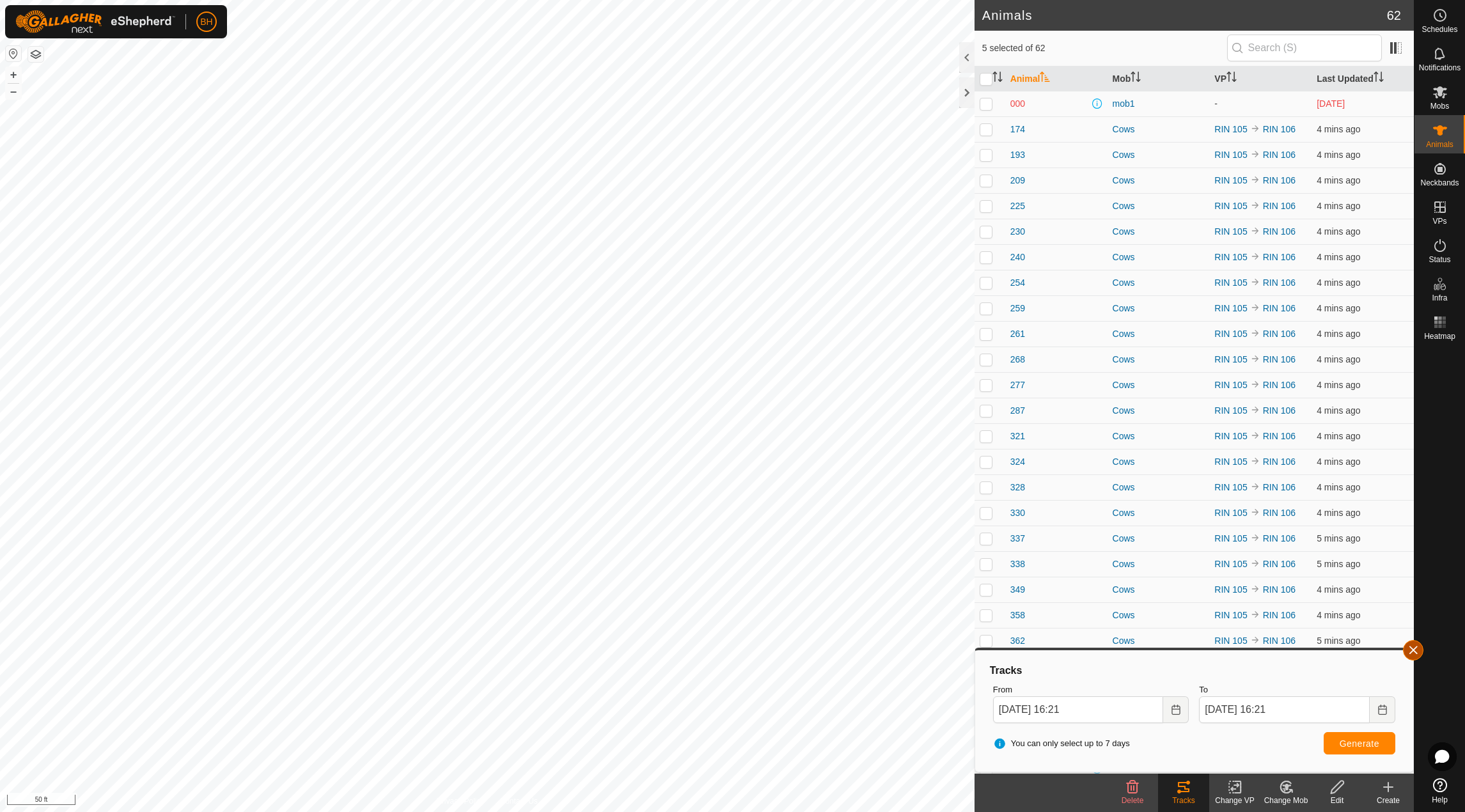
click at [1408, 647] on button "button" at bounding box center [1413, 650] width 20 height 20
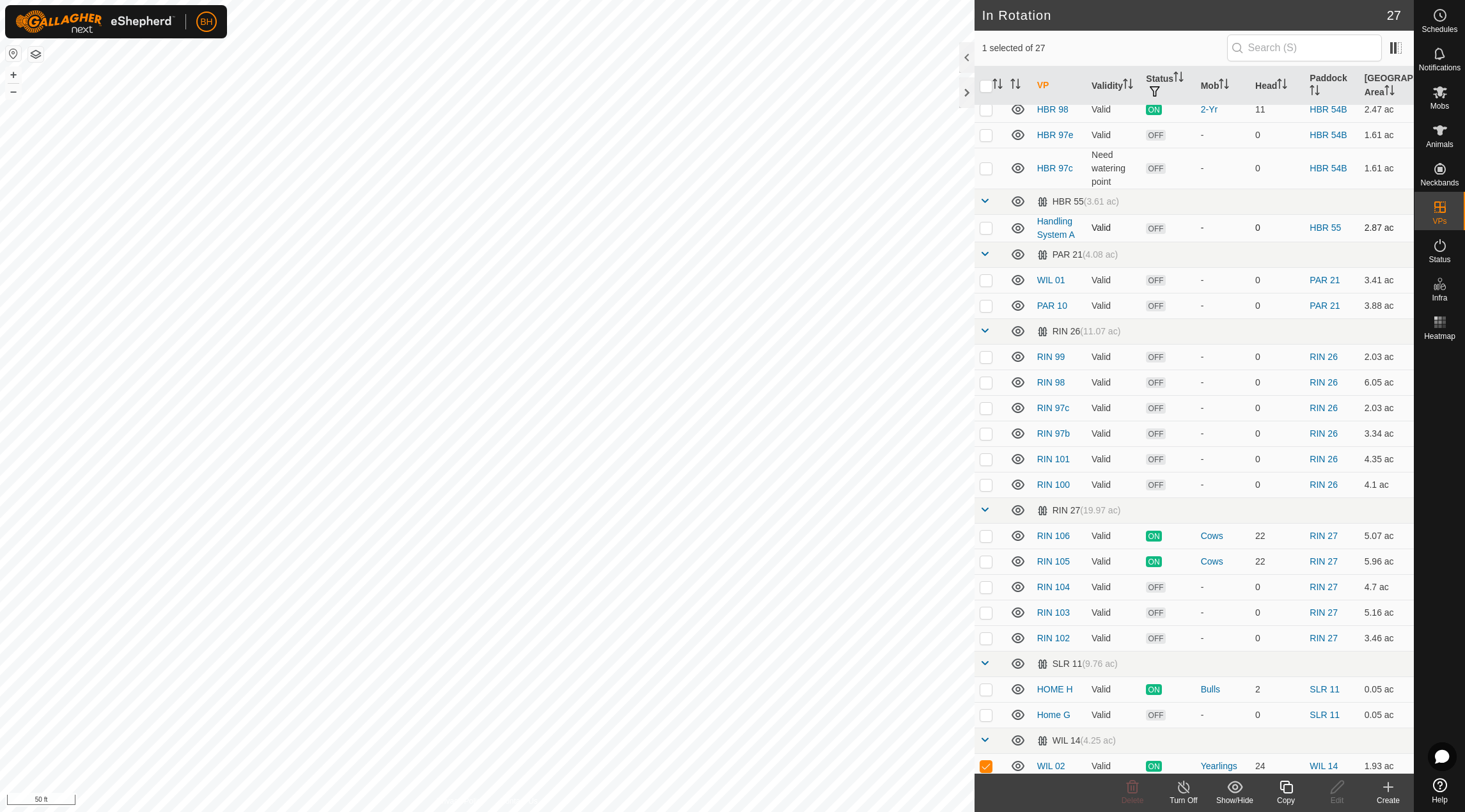
scroll to position [270, 0]
click at [1288, 797] on div "Copy" at bounding box center [1286, 801] width 51 height 12
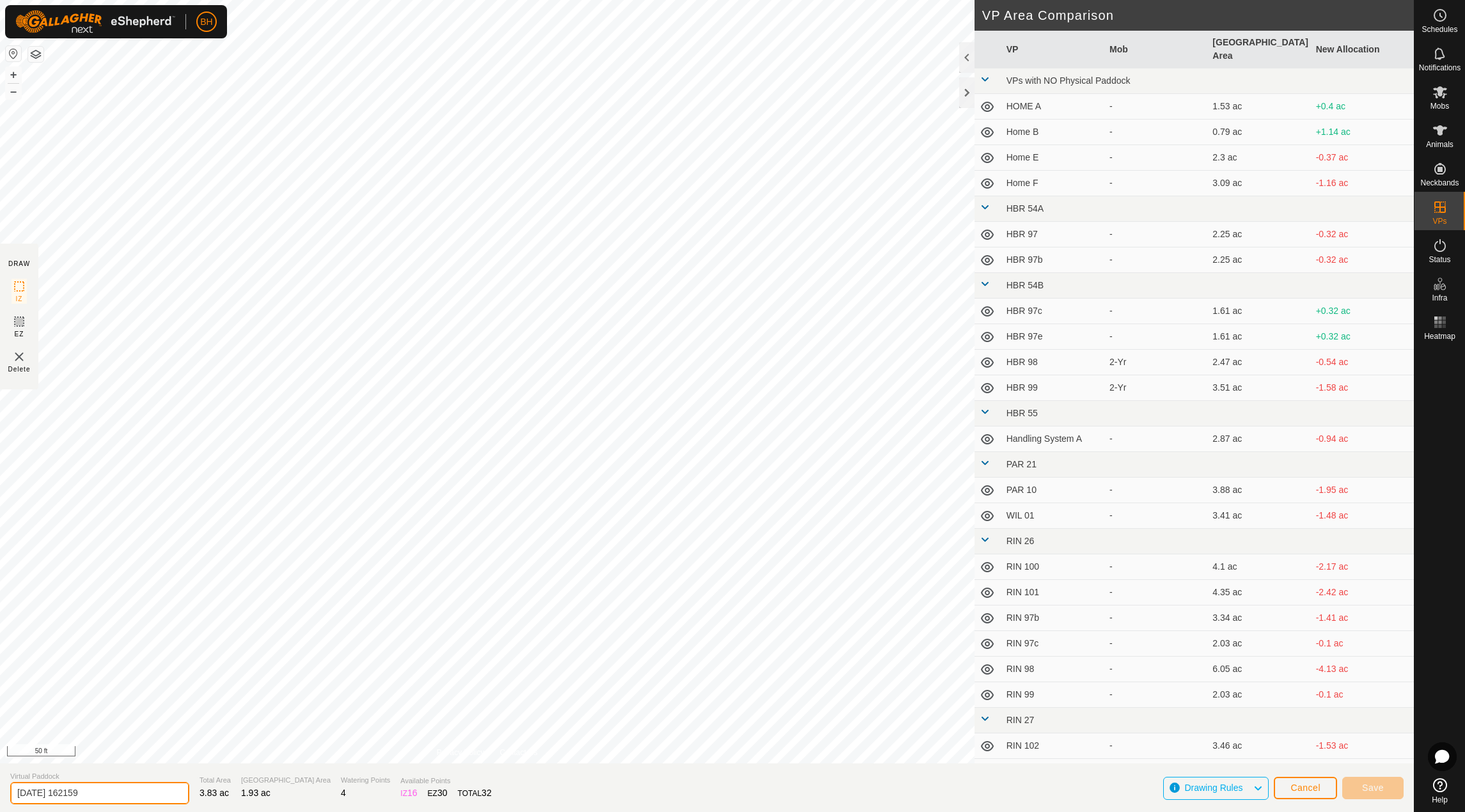
drag, startPoint x: 115, startPoint y: 802, endPoint x: -1, endPoint y: 774, distance: 119.3
click at [0, 774] on html "BH Schedules Notifications Mobs Animals Neckbands VPs Status Infra Heatmap Help…" at bounding box center [732, 406] width 1465 height 812
type input "WIL 03"
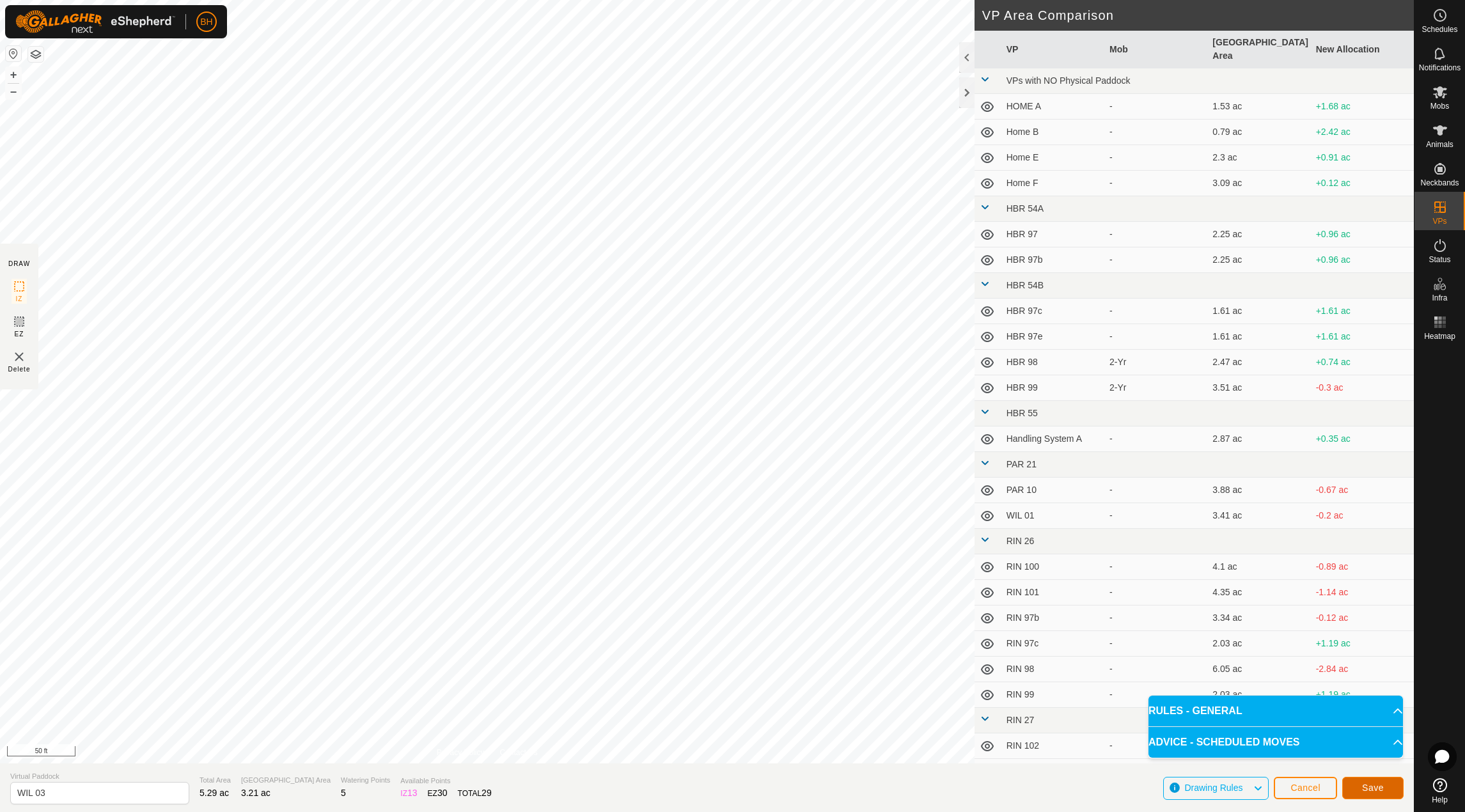
click at [1384, 788] on button "Save" at bounding box center [1373, 788] width 62 height 22
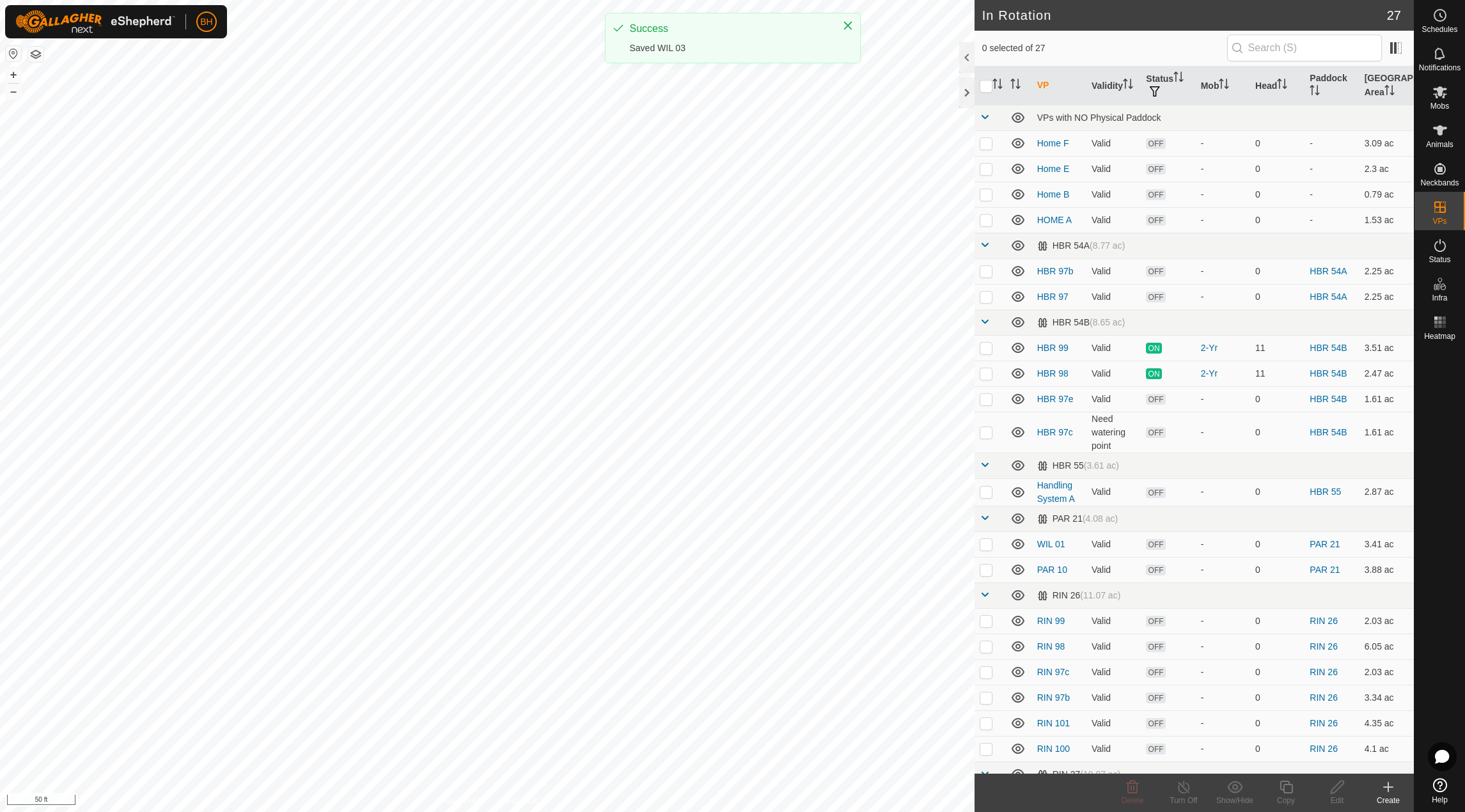
click at [1443, 96] on icon at bounding box center [1439, 92] width 15 height 15
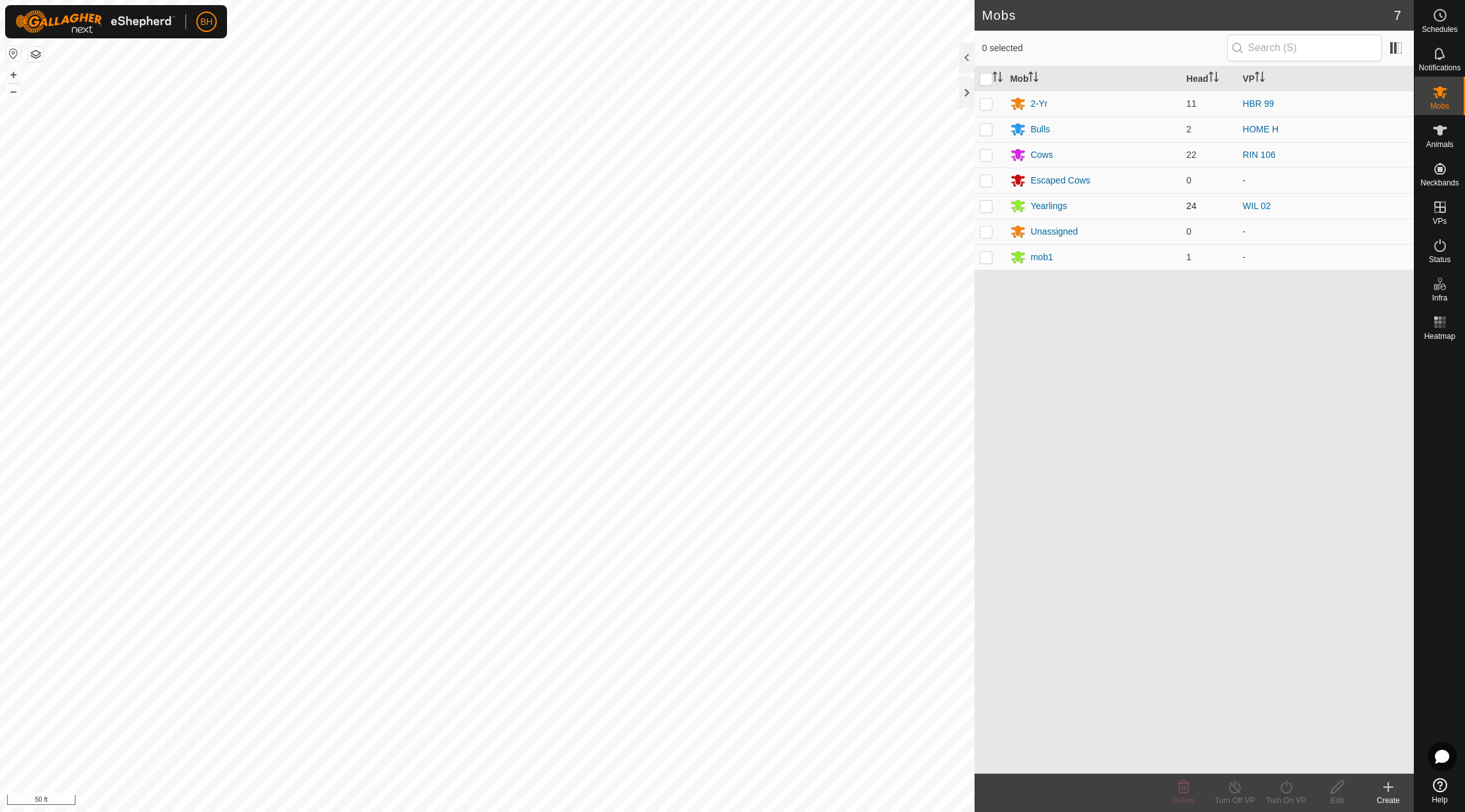
click at [986, 204] on p-checkbox at bounding box center [986, 206] width 13 height 10
checkbox input "true"
click at [1293, 794] on icon at bounding box center [1286, 786] width 16 height 15
click at [1293, 760] on link "Now" at bounding box center [1324, 758] width 127 height 26
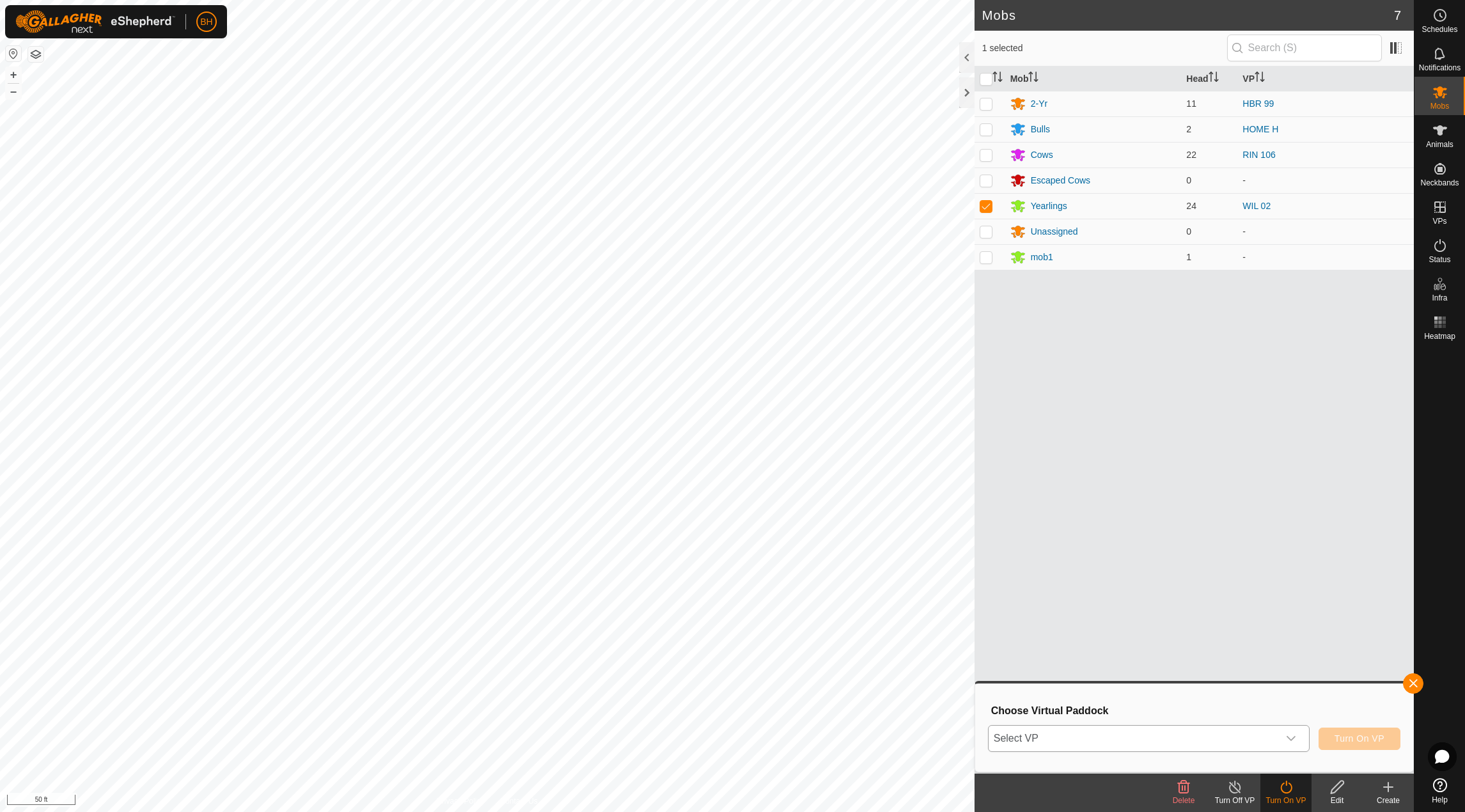
click at [1246, 739] on span "Select VP" at bounding box center [1133, 738] width 290 height 26
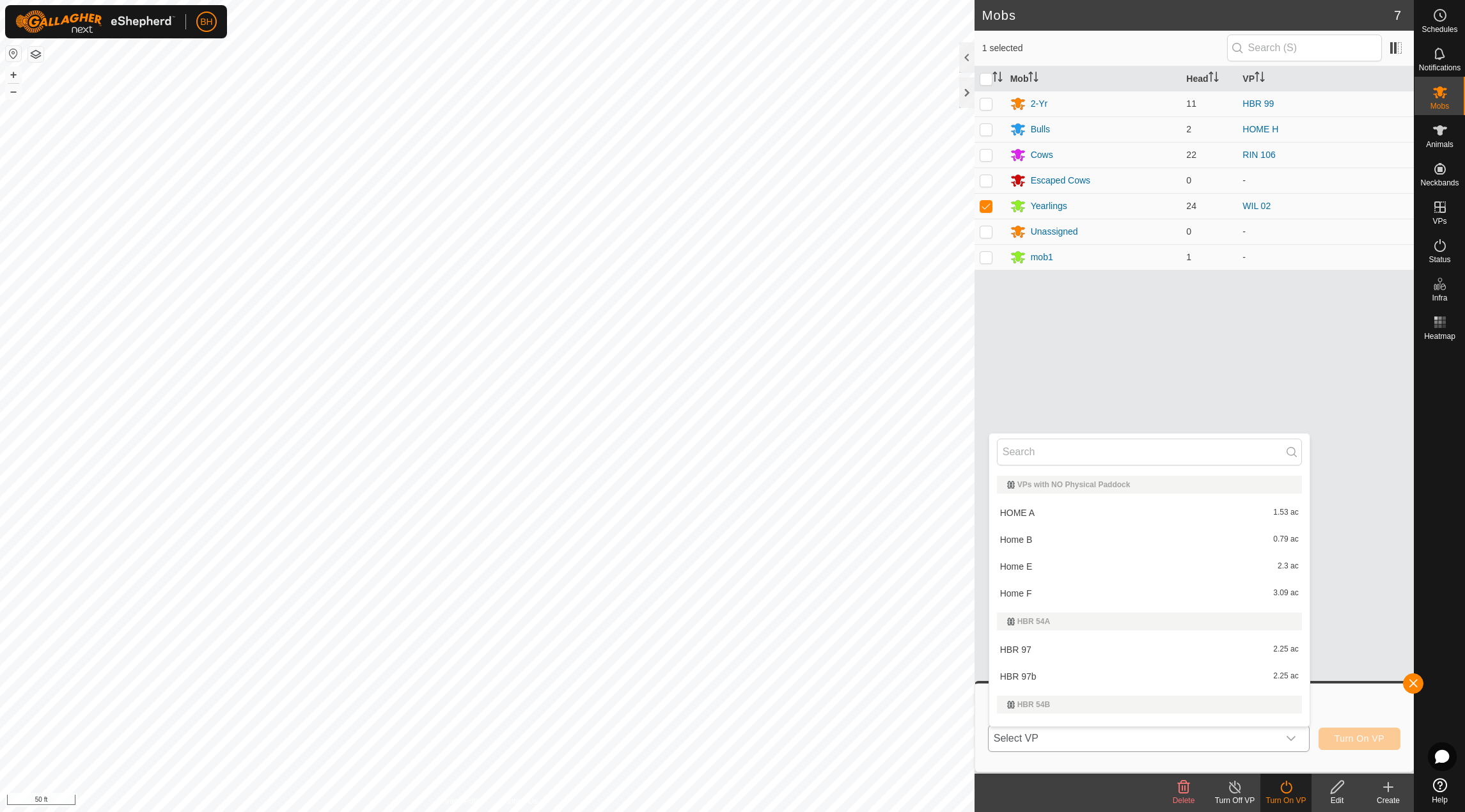
scroll to position [19, 0]
click at [1168, 447] on input "text" at bounding box center [1149, 452] width 305 height 27
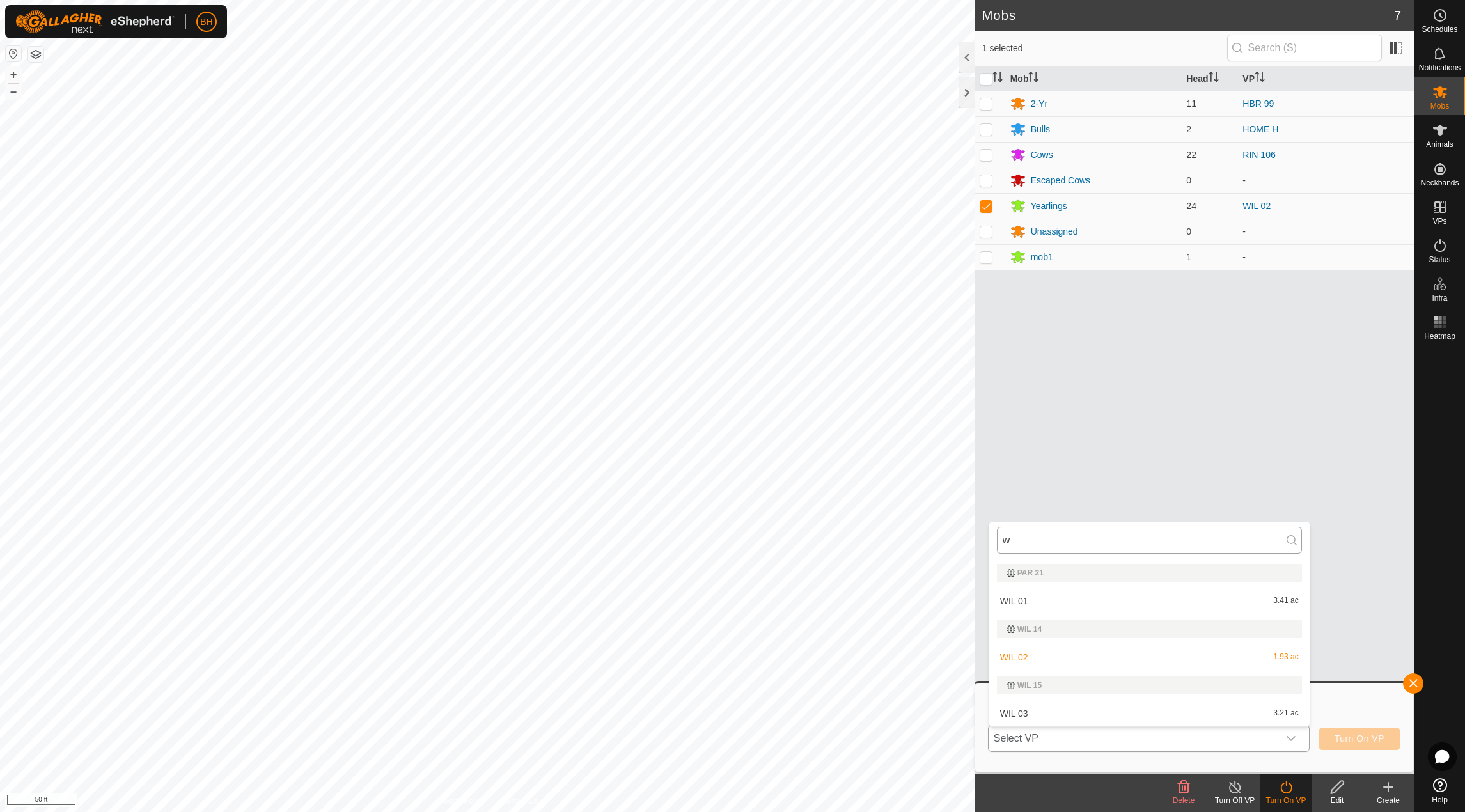
scroll to position [0, 0]
type input "wil"
click at [1111, 715] on li "WIL 03 3.21 ac" at bounding box center [1149, 713] width 321 height 26
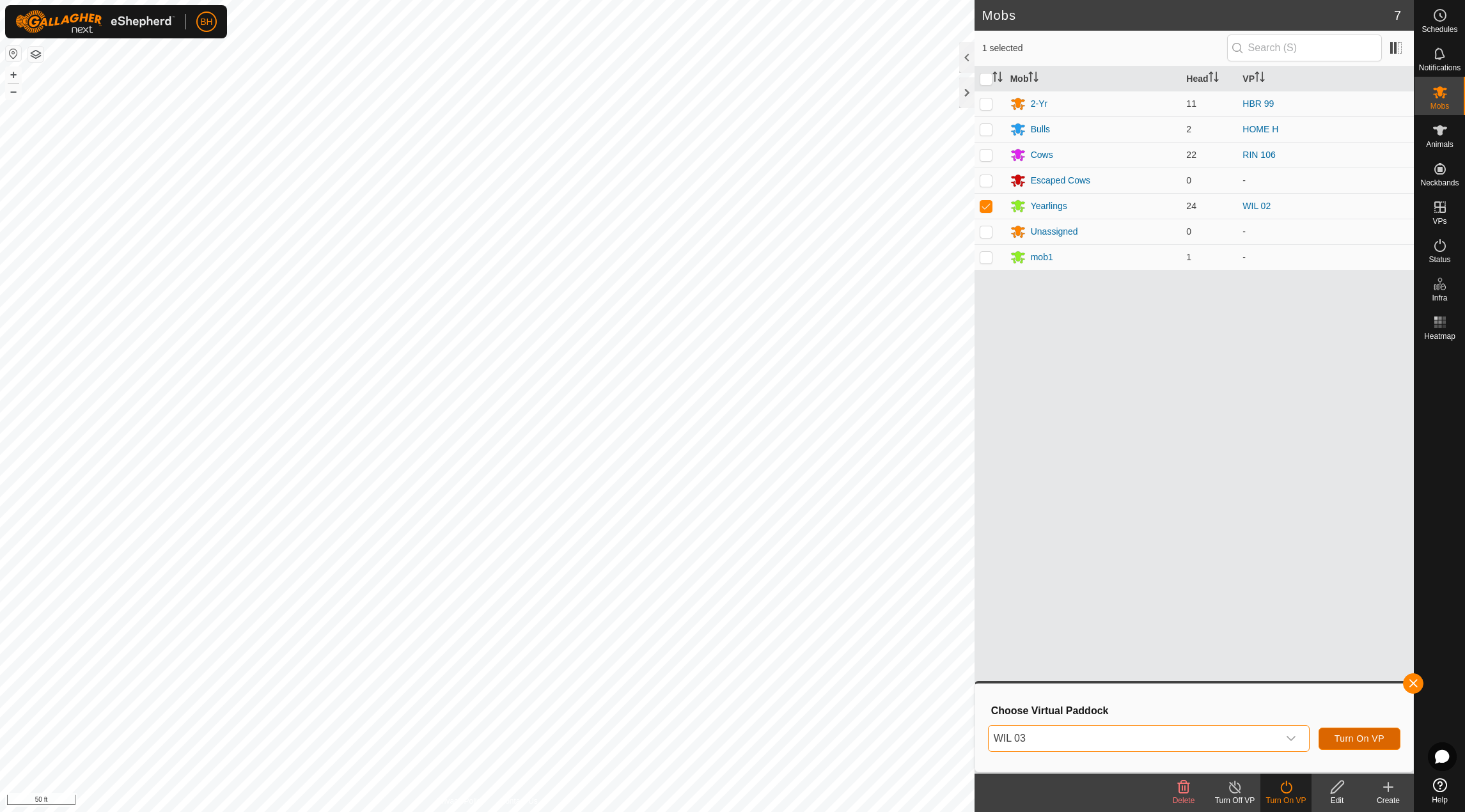
click at [1350, 733] on span "Turn On VP" at bounding box center [1359, 739] width 50 height 10
